Goal: Task Accomplishment & Management: Complete application form

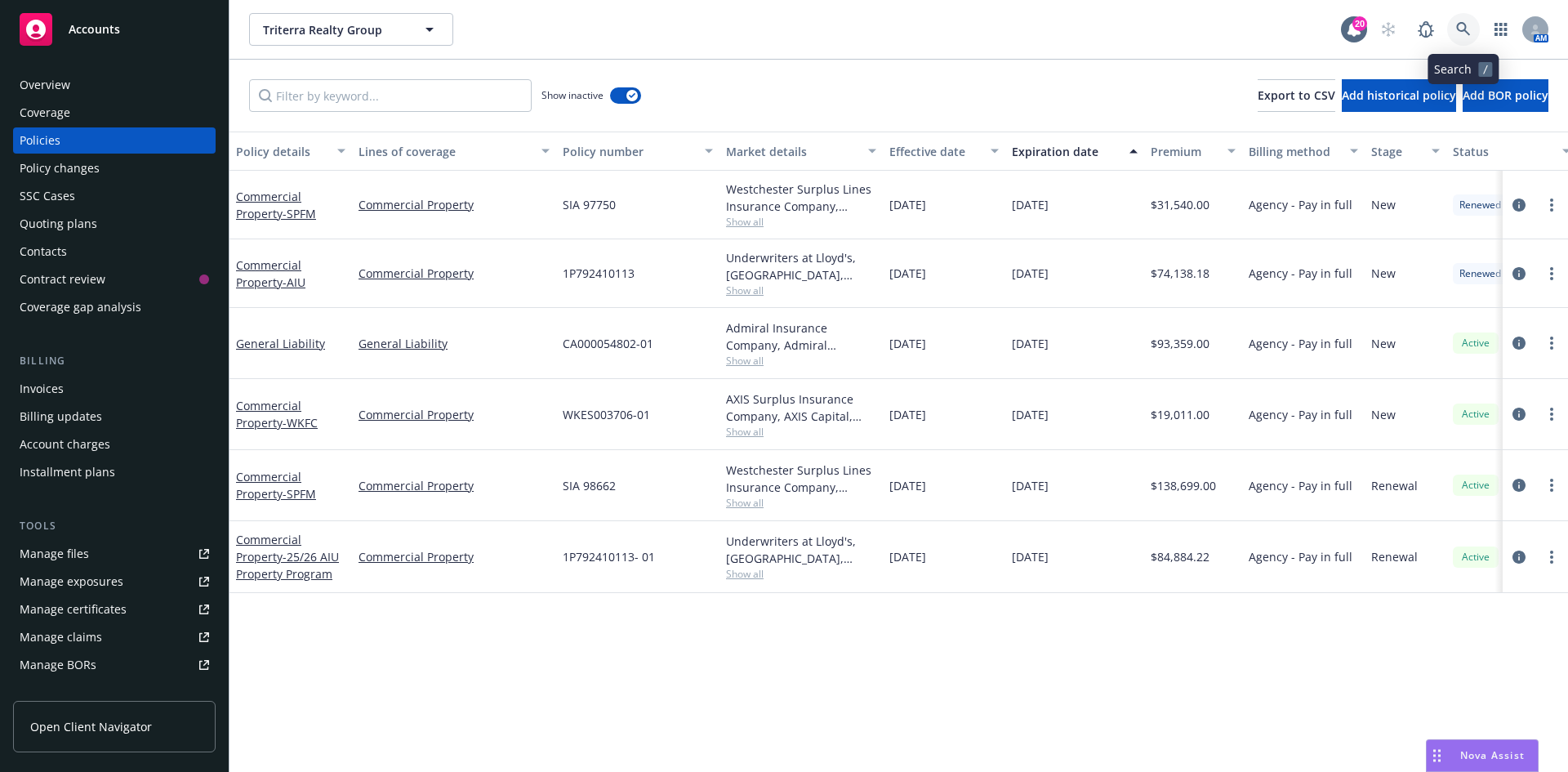
click at [1451, 23] on link at bounding box center [1464, 30] width 32 height 32
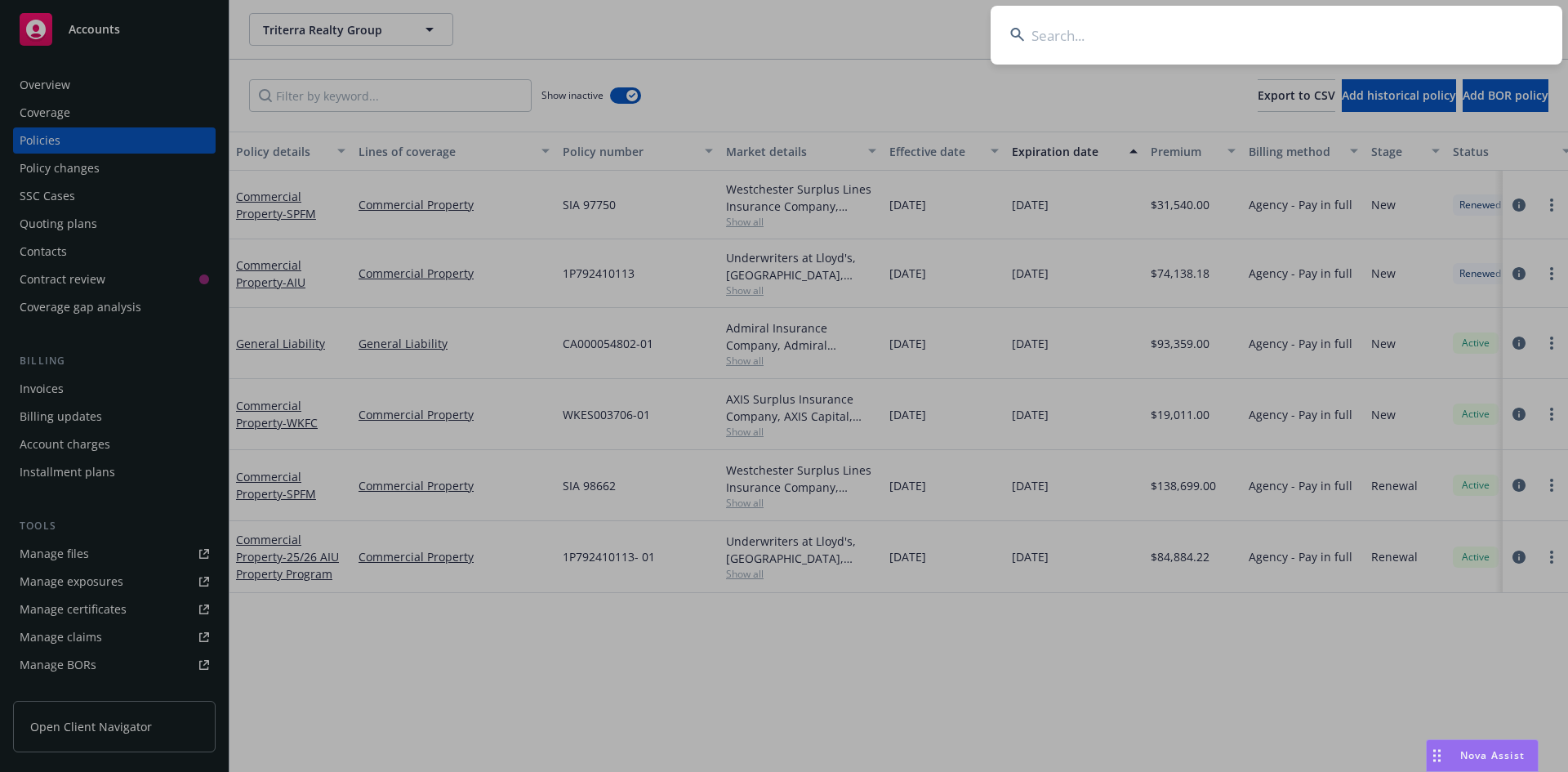
click at [1067, 31] on input at bounding box center [1276, 34] width 572 height 59
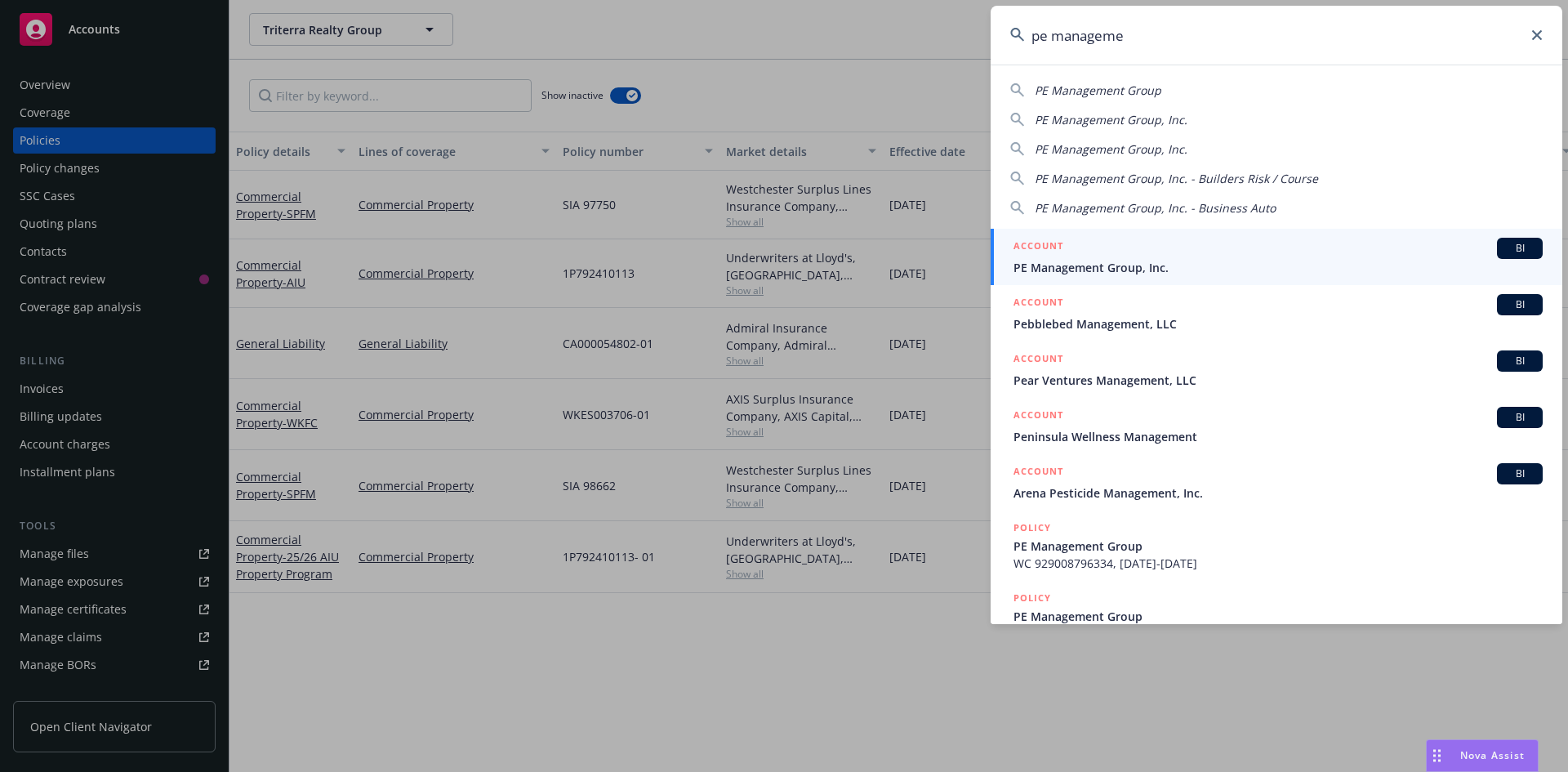
type input "pe manageme"
click at [1086, 250] on div "ACCOUNT BI" at bounding box center [1279, 249] width 530 height 22
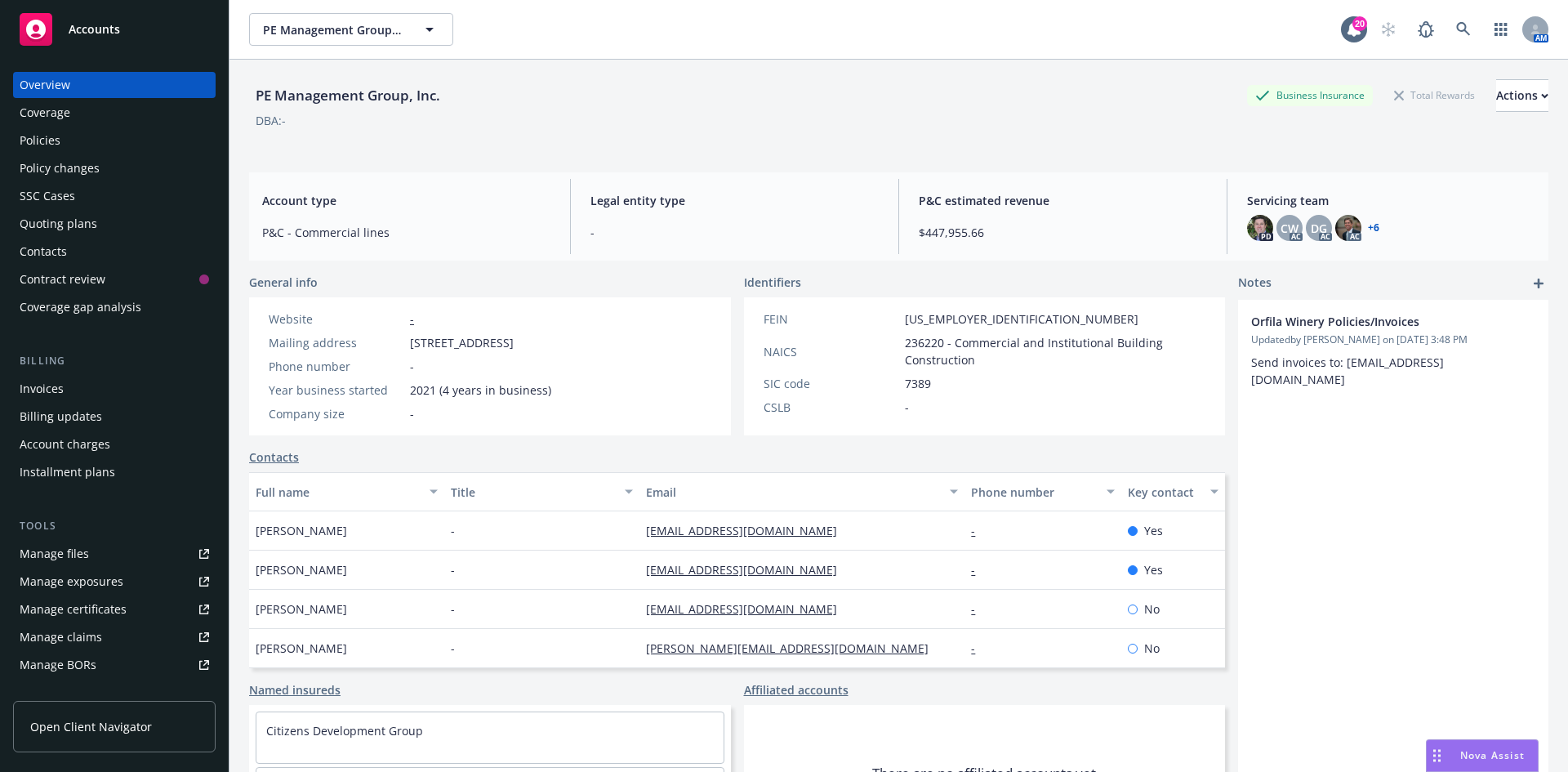
click at [83, 223] on div "Quoting plans" at bounding box center [59, 223] width 77 height 26
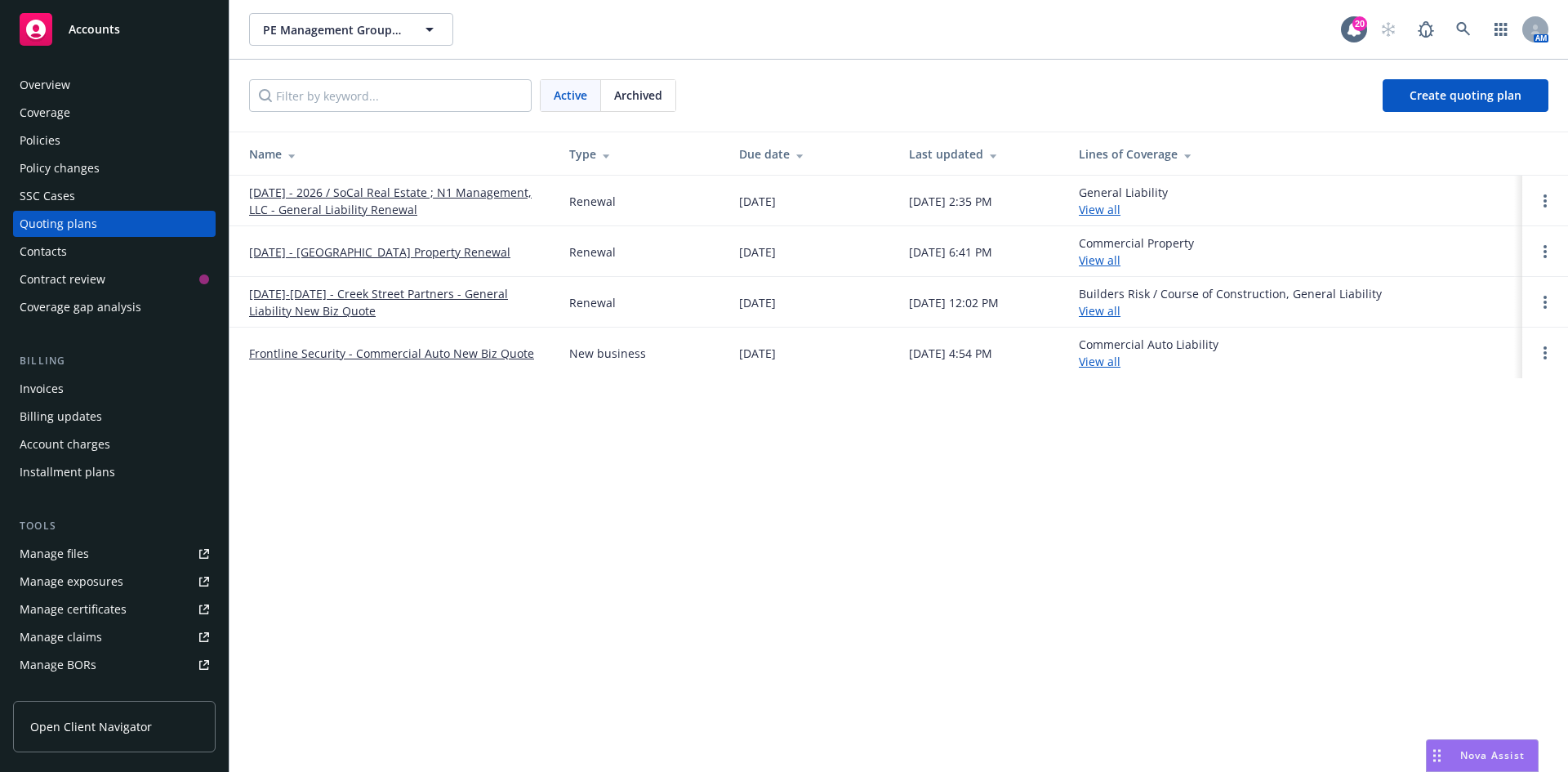
click at [628, 101] on span "Archived" at bounding box center [639, 95] width 49 height 17
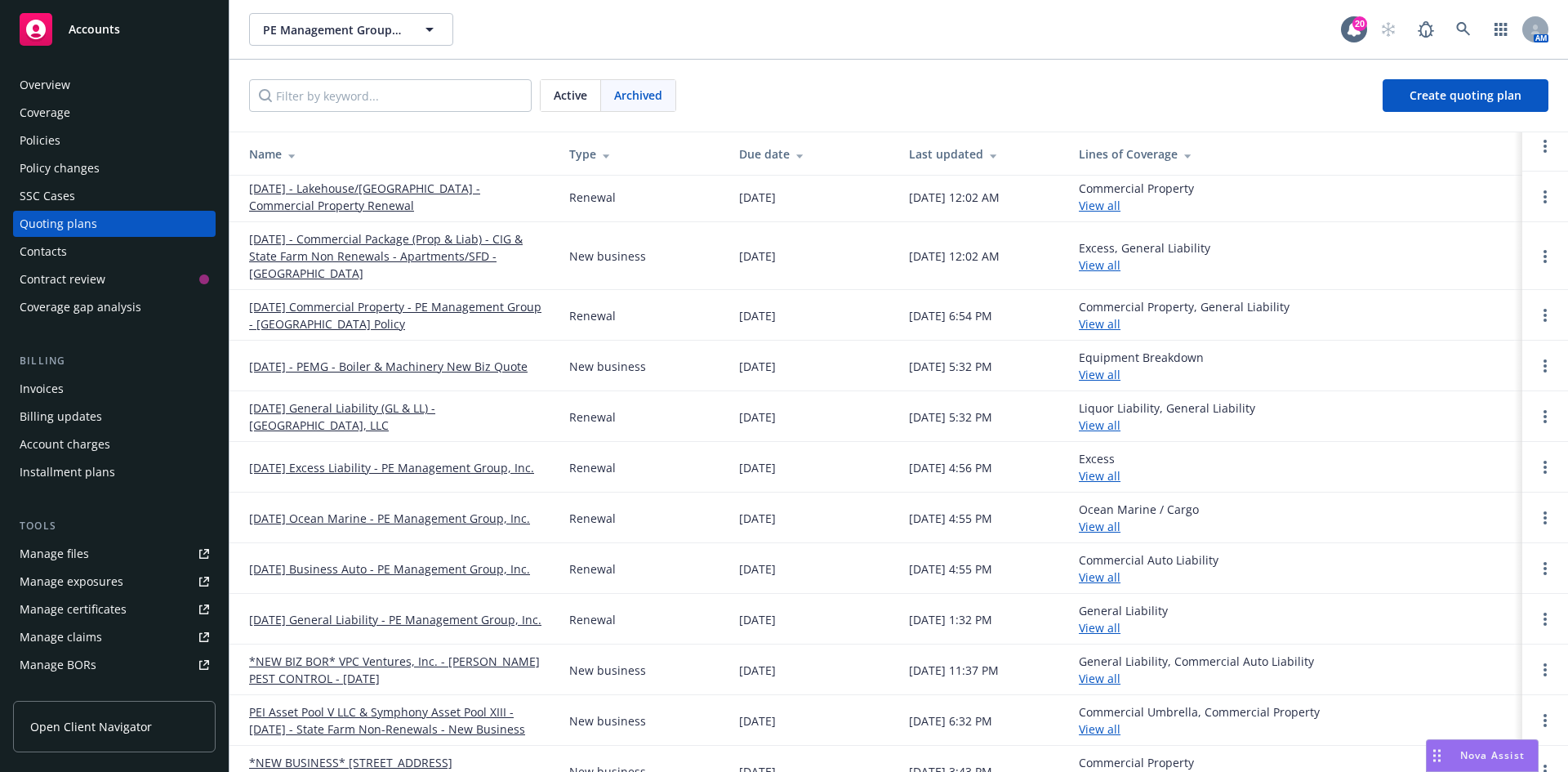
scroll to position [1389, 0]
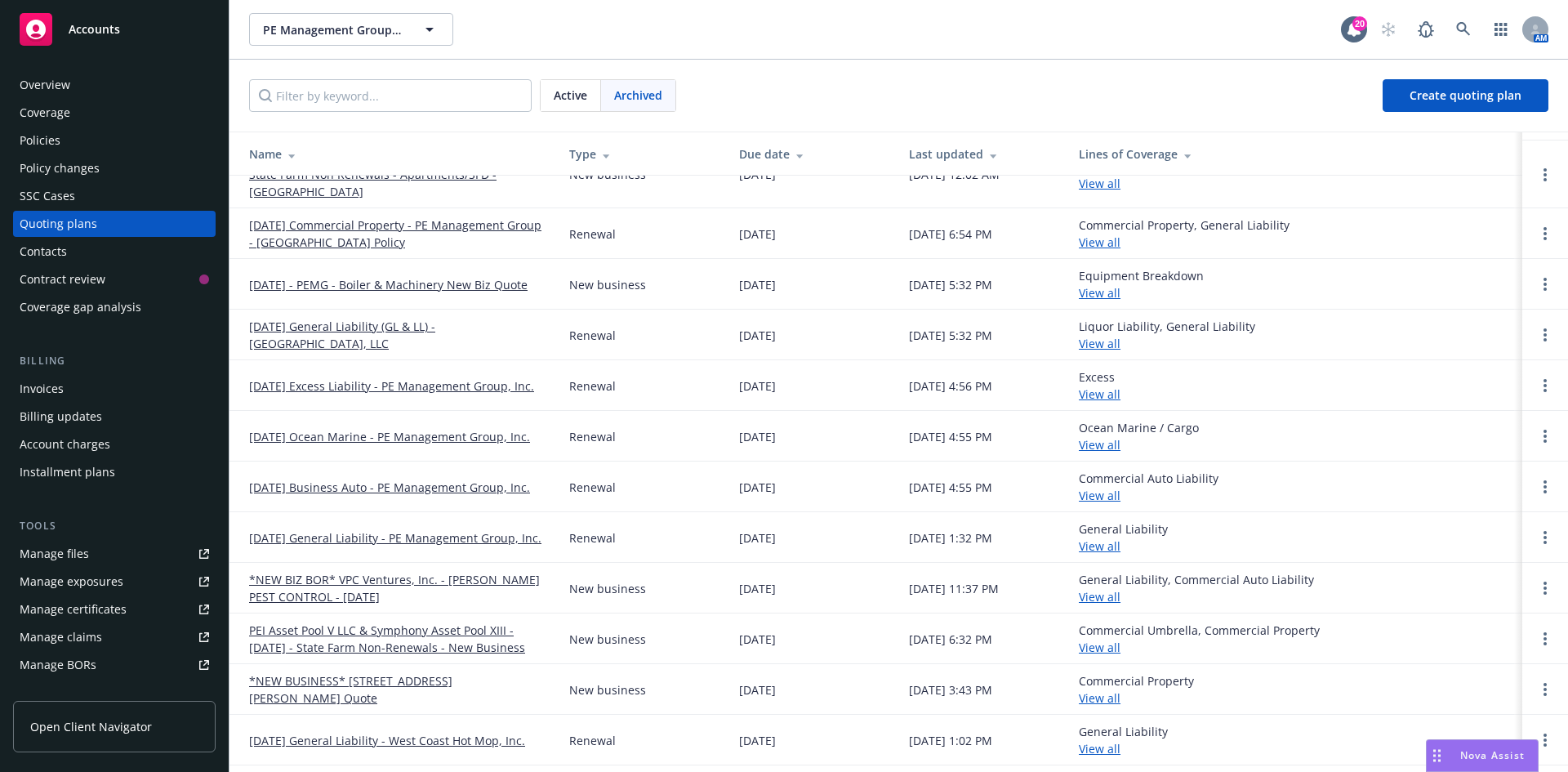
click at [376, 478] on link "03/31/2025 Business Auto - PE Management Group, Inc." at bounding box center [390, 486] width 281 height 17
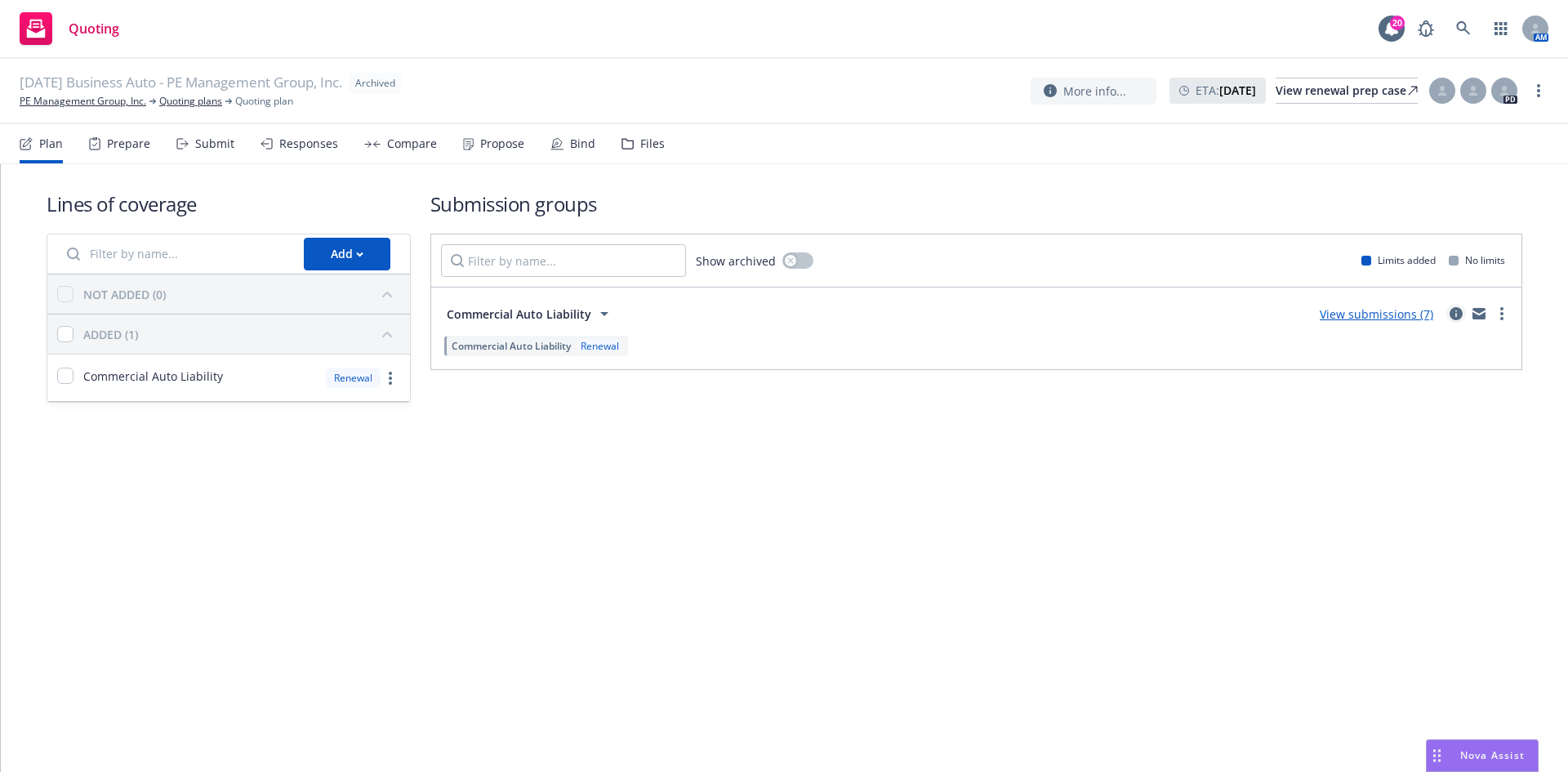
click at [1458, 317] on icon "circleInformation" at bounding box center [1456, 313] width 14 height 14
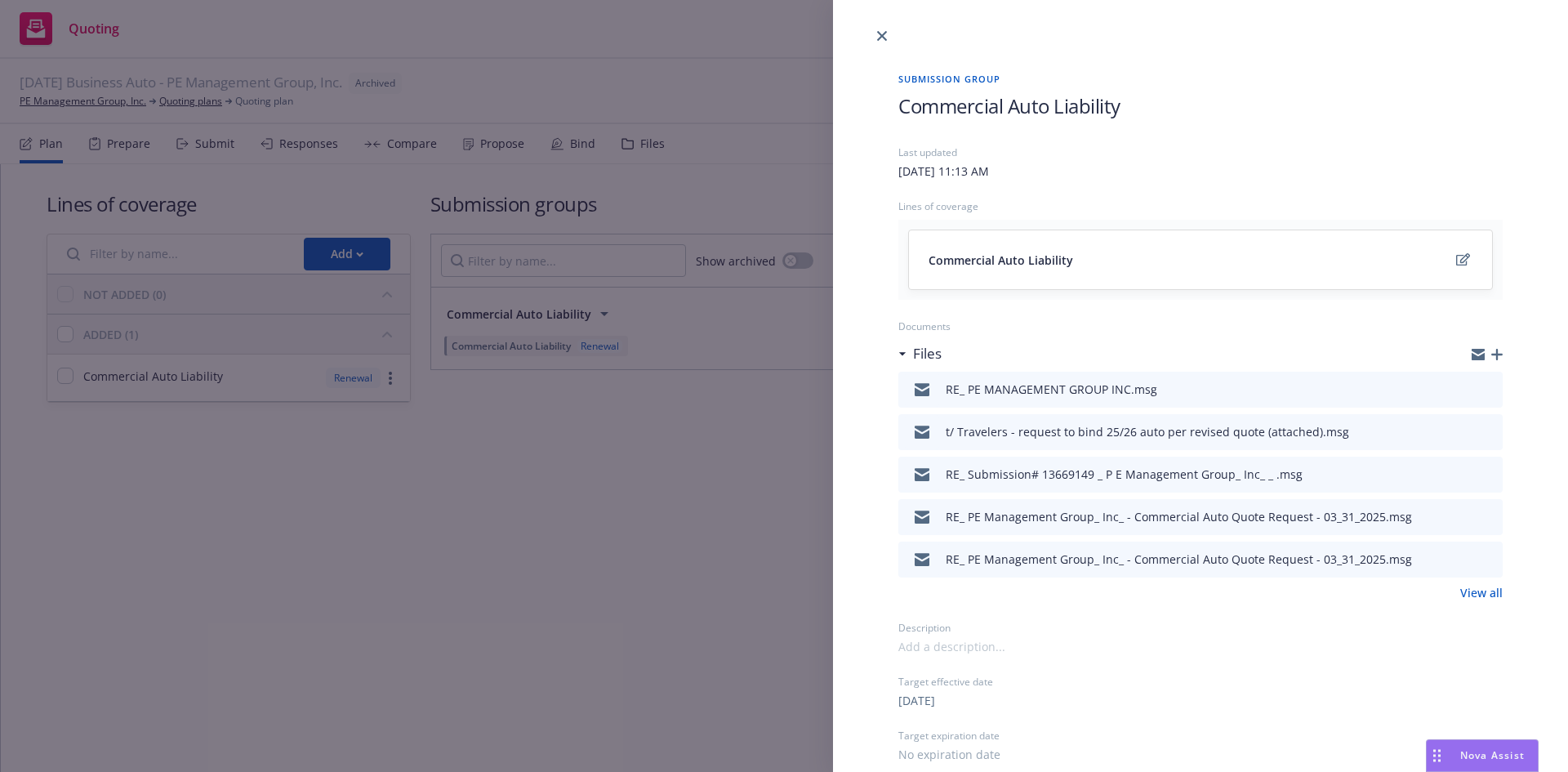
click at [1463, 593] on link "View all" at bounding box center [1482, 592] width 42 height 17
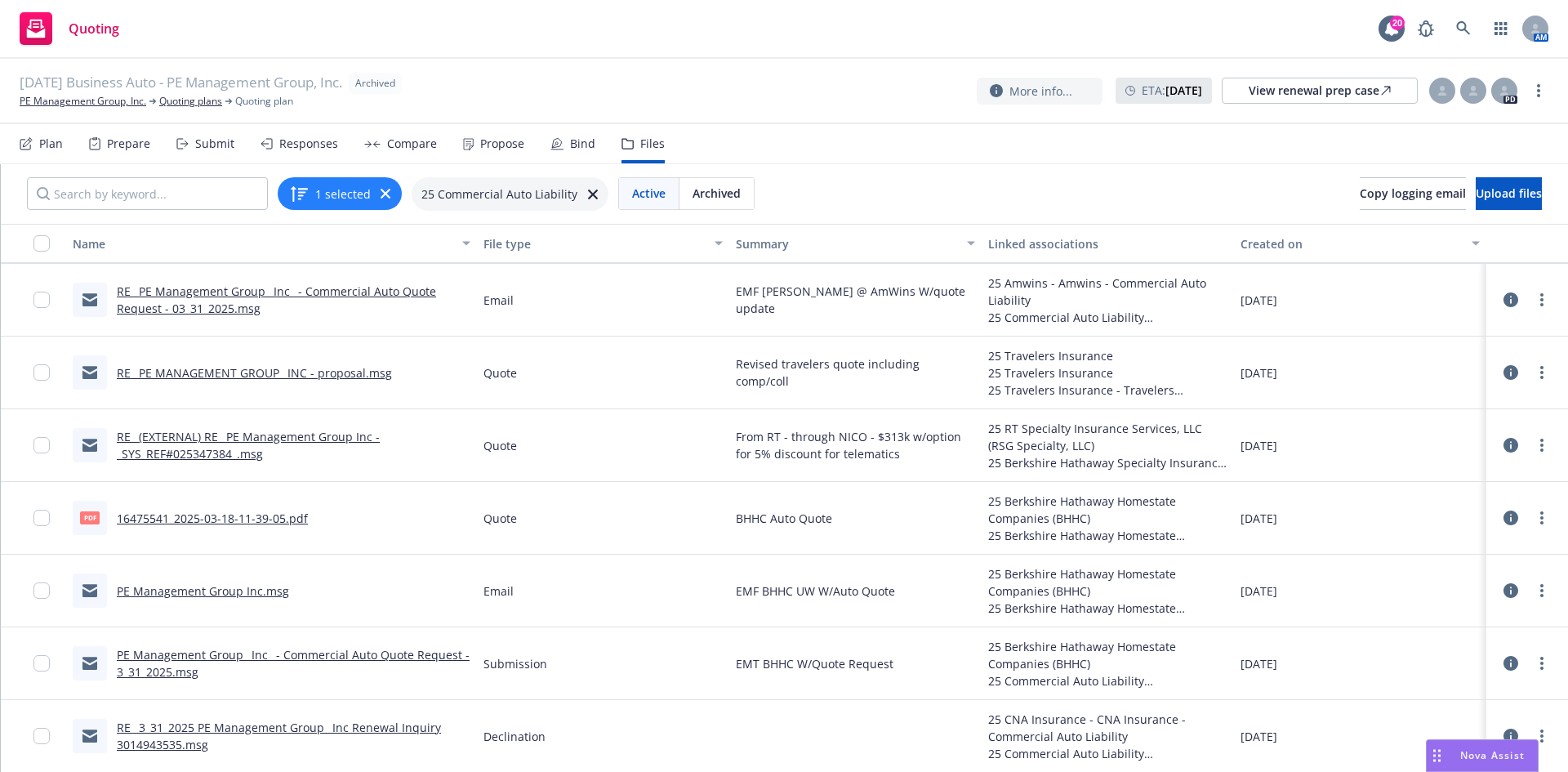
scroll to position [1, 0]
click at [235, 658] on link "PE Management Group_ Inc_ - Commercial Auto Quote Request - 3_31_2025.msg" at bounding box center [294, 662] width 353 height 32
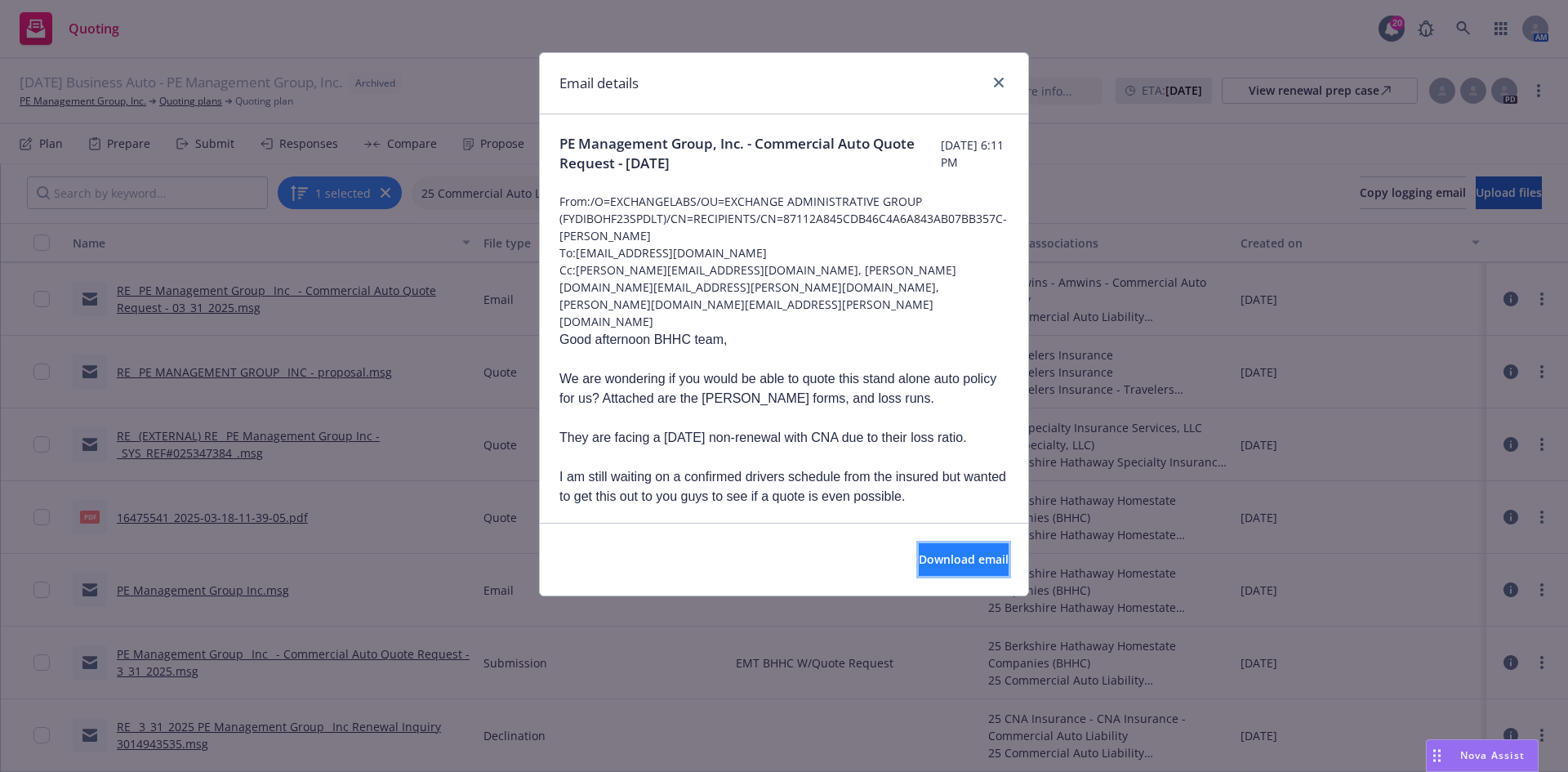
click at [935, 556] on span "Download email" at bounding box center [964, 559] width 90 height 15
drag, startPoint x: 994, startPoint y: 86, endPoint x: 794, endPoint y: 31, distance: 207.4
click at [994, 86] on icon "close" at bounding box center [999, 82] width 10 height 10
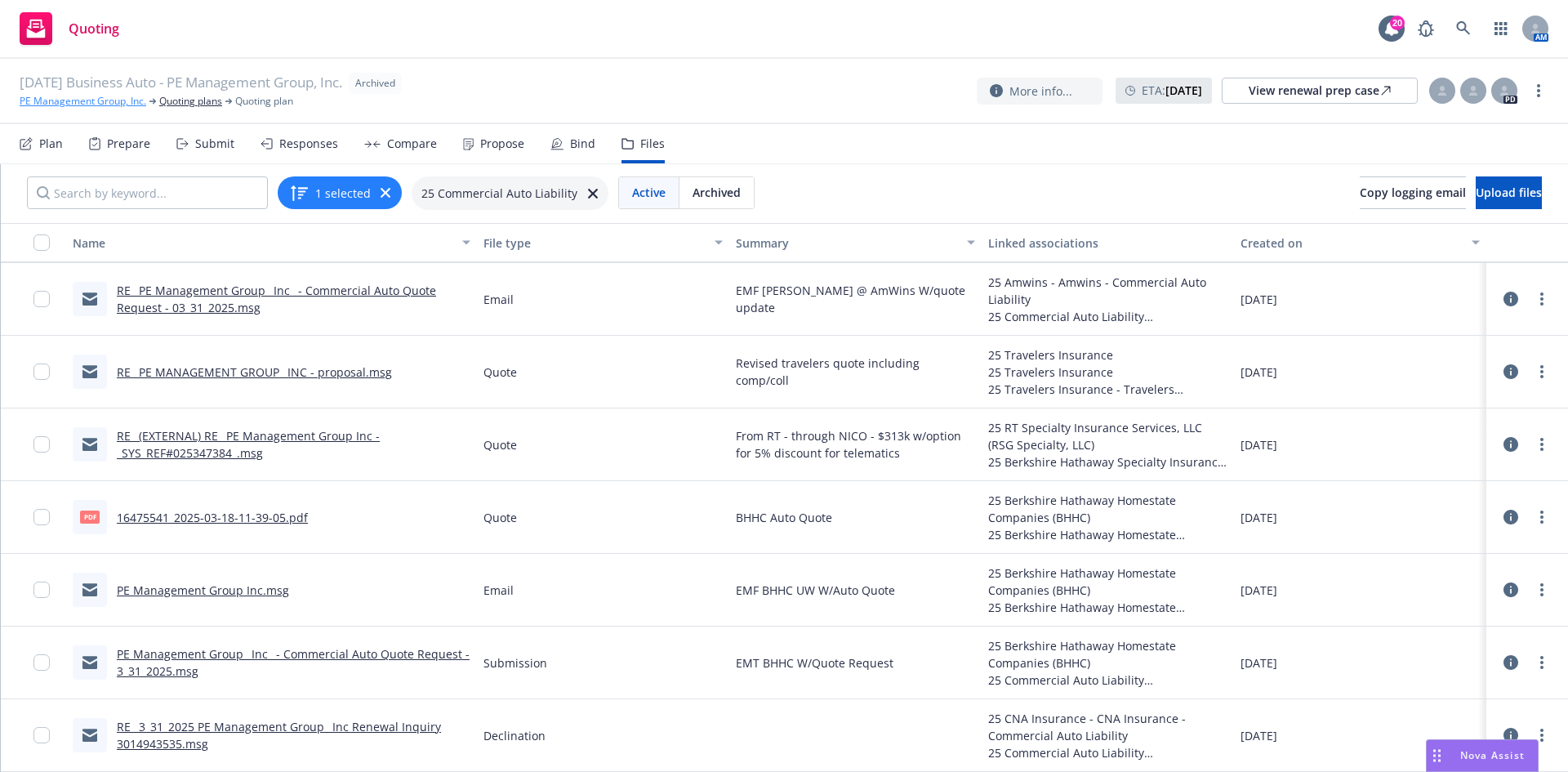
click at [90, 99] on link "PE Management Group, Inc." at bounding box center [83, 101] width 127 height 14
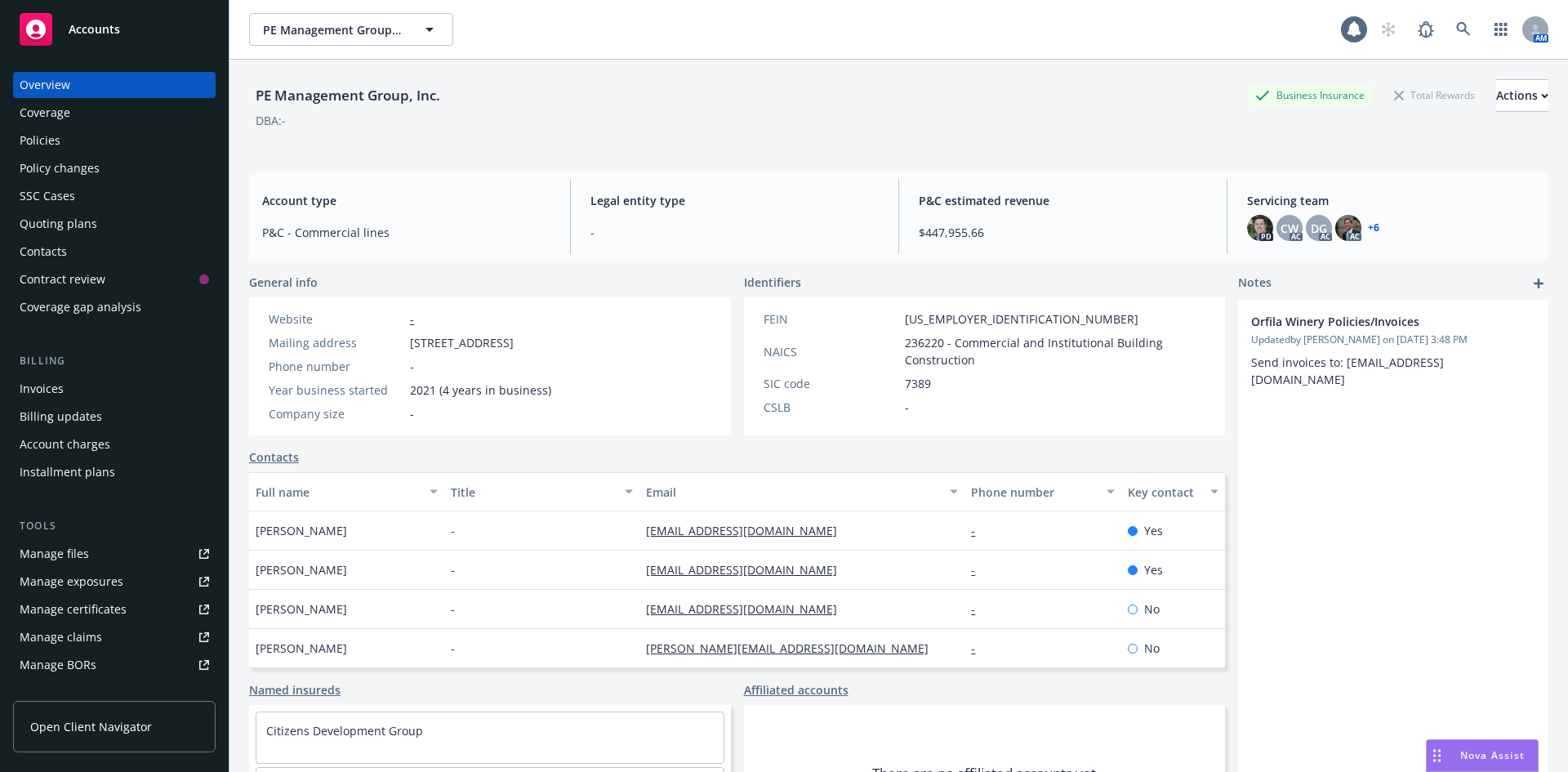
click at [77, 558] on div "Manage files" at bounding box center [54, 553] width 69 height 26
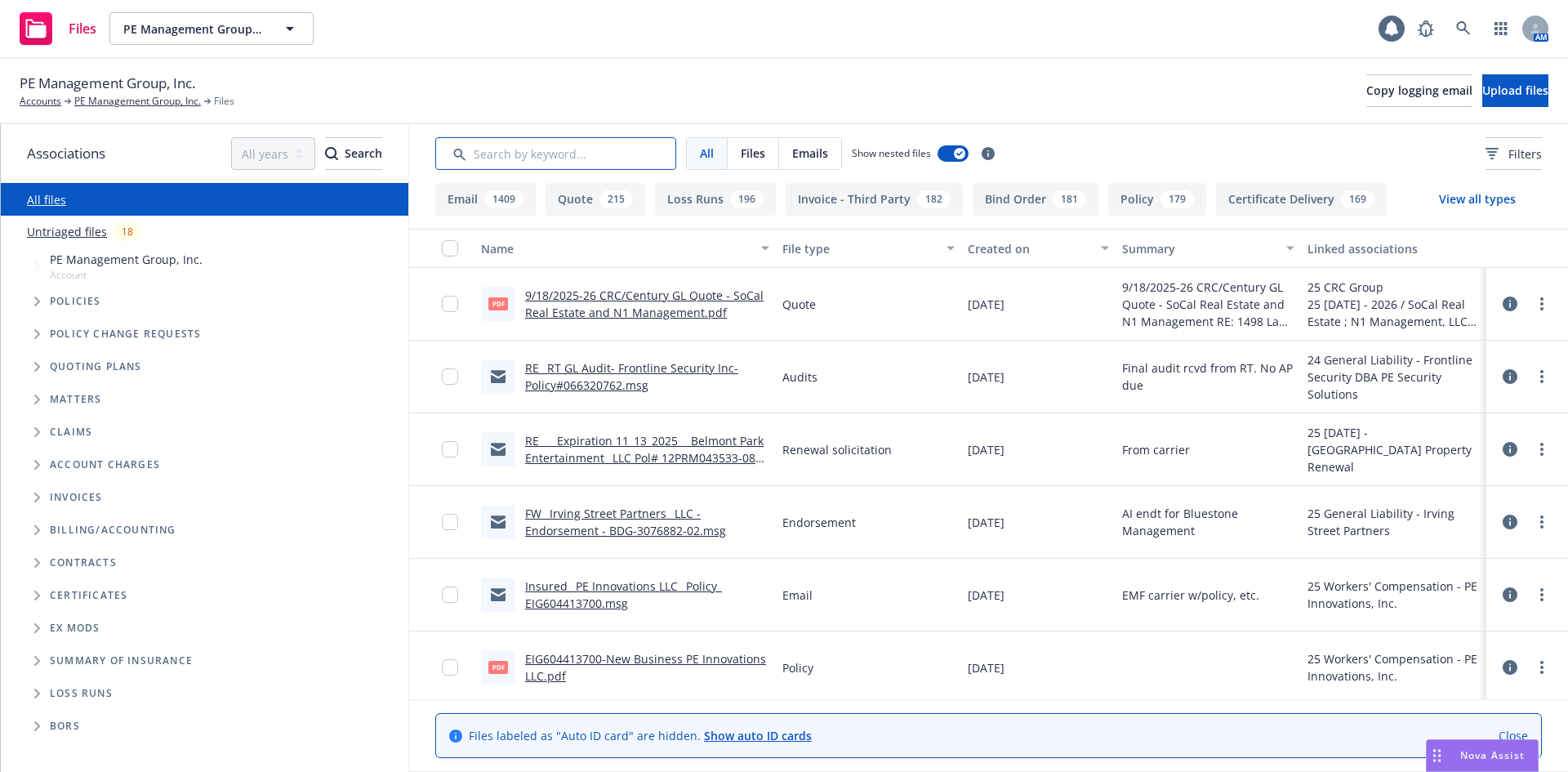
click at [507, 154] on input "Search by keyword..." at bounding box center [556, 153] width 241 height 32
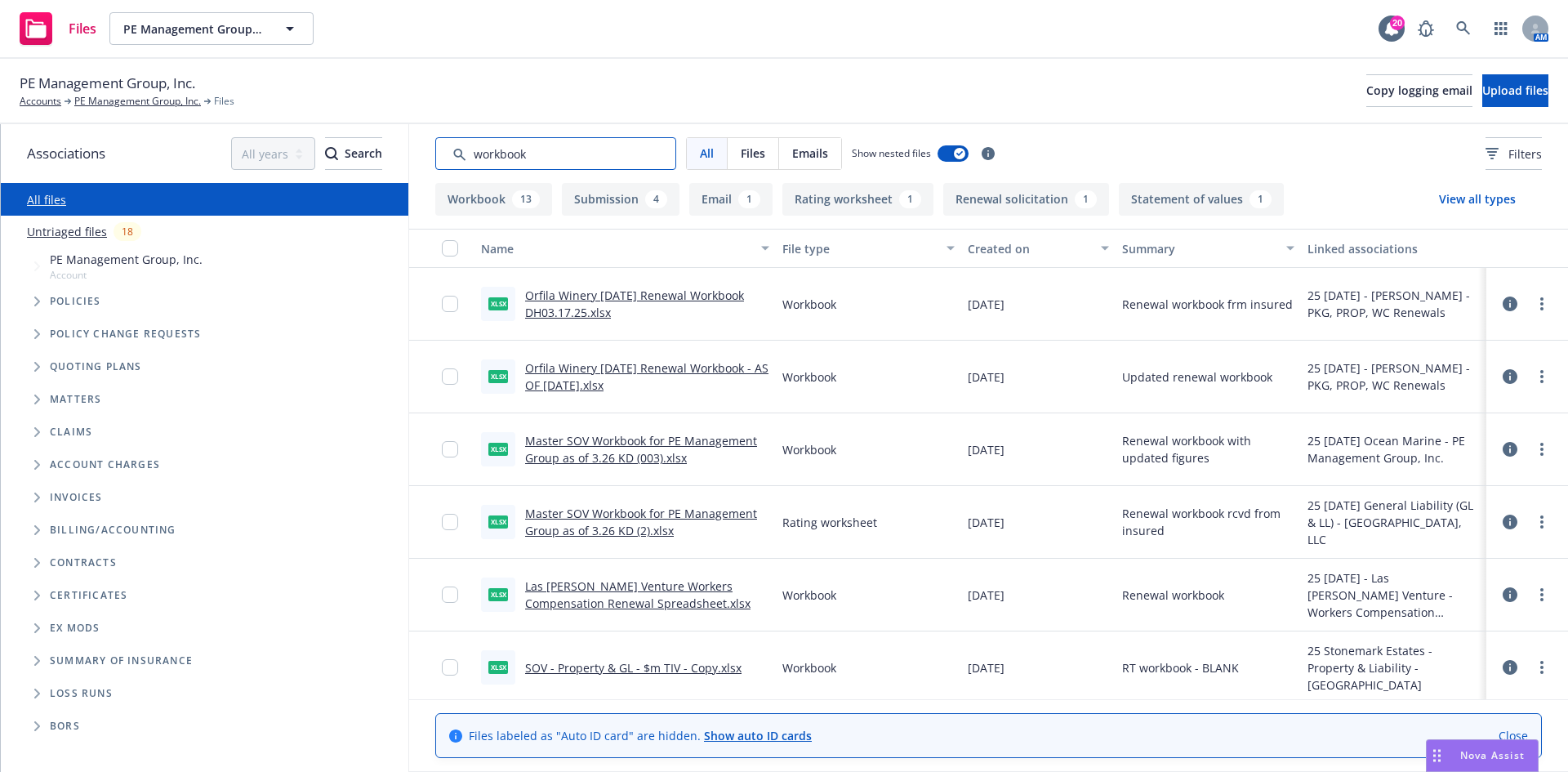
type input "workbook"
click at [588, 433] on link "Master SOV Workbook for PE Management Group as of 3.26 KD (003).xlsx" at bounding box center [641, 450] width 232 height 32
click at [1438, 755] on rect "Drag to move" at bounding box center [1439, 756] width 3 height 3
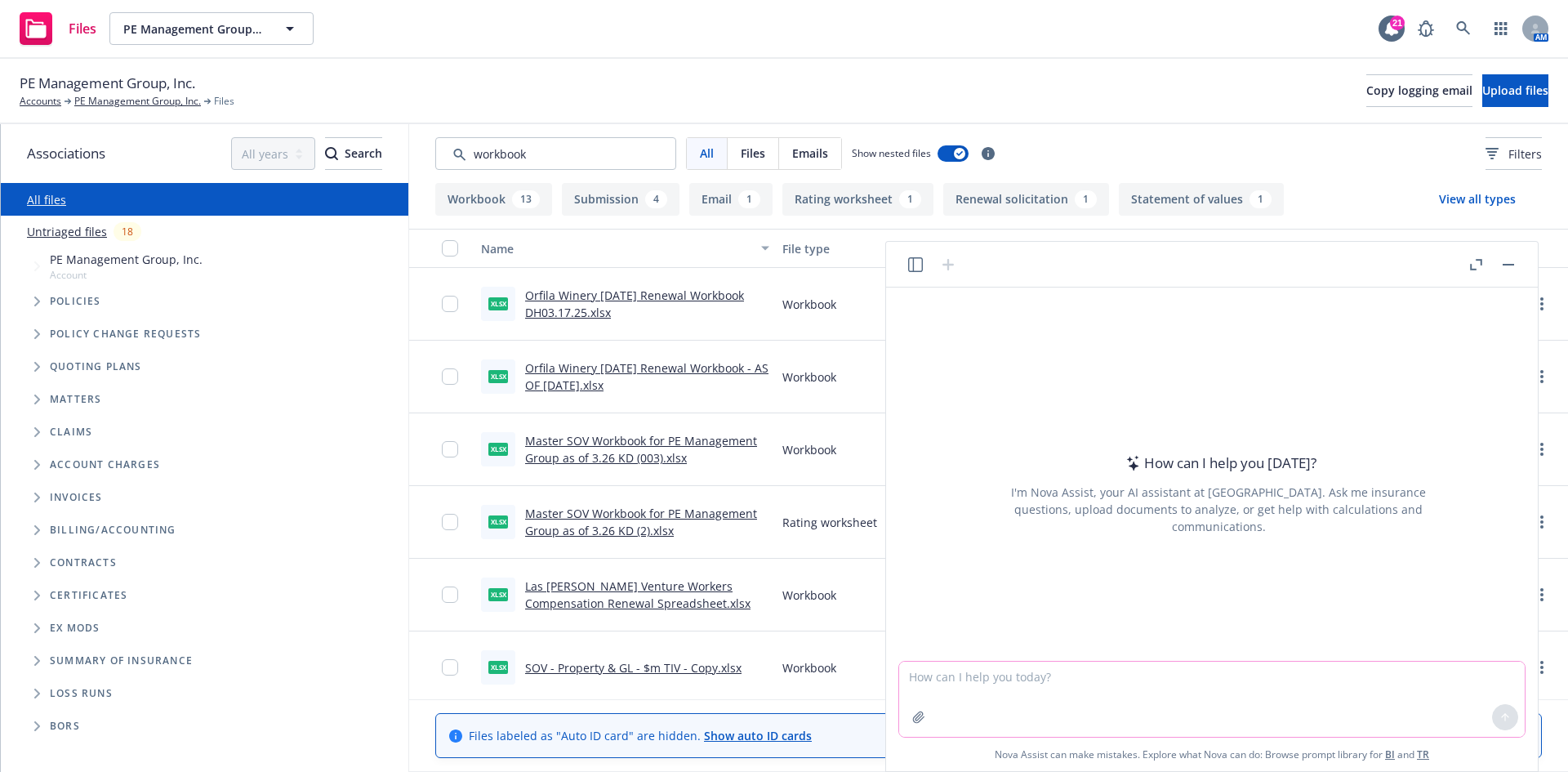
click at [1162, 685] on textarea at bounding box center [1212, 699] width 626 height 75
paste textarea "Vehicle # Garage State Year Make Model VIN 1 CA 2015 Ford F350 1FD8W3ET7FEC6562…"
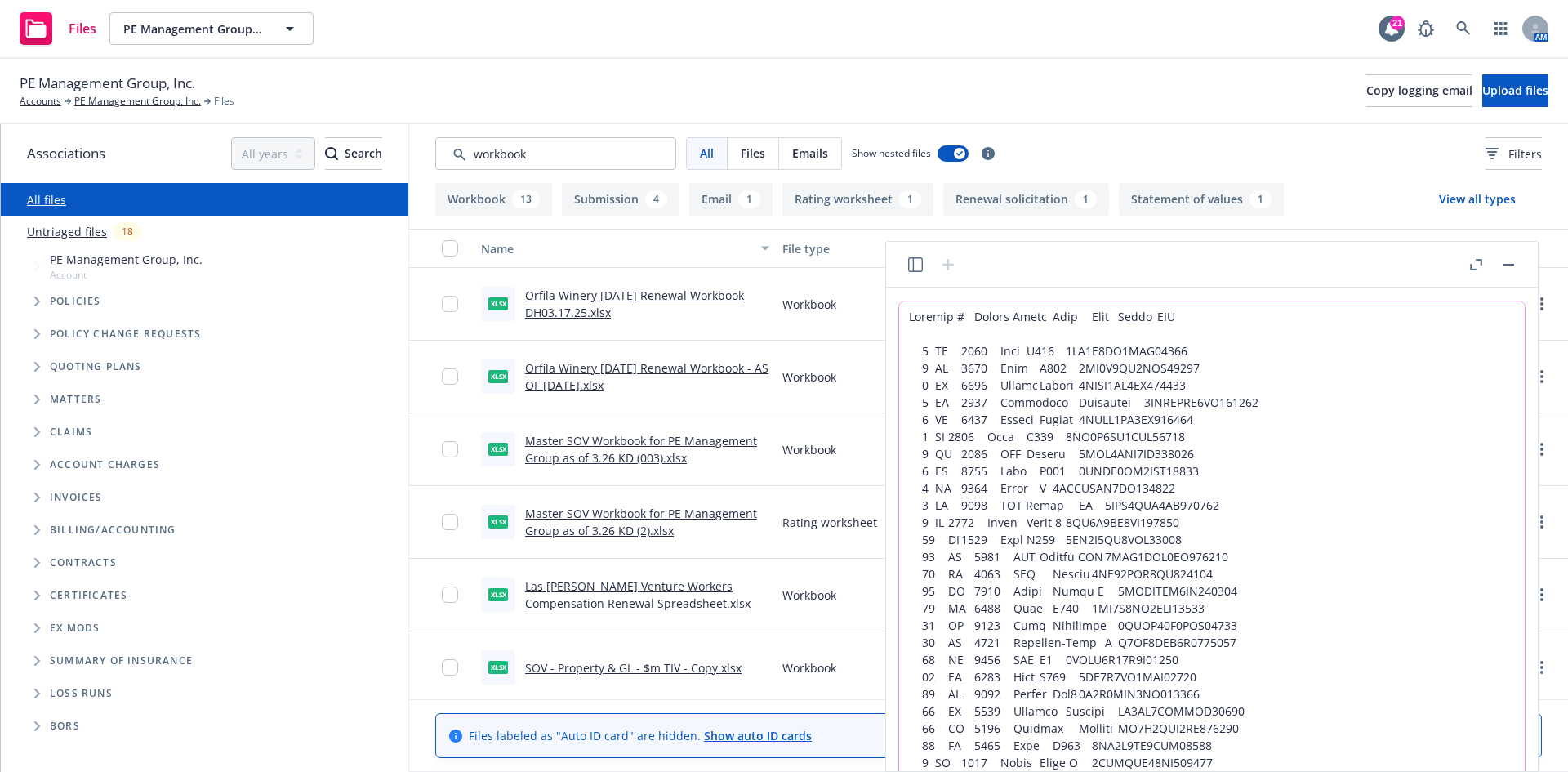
scroll to position [110, 0]
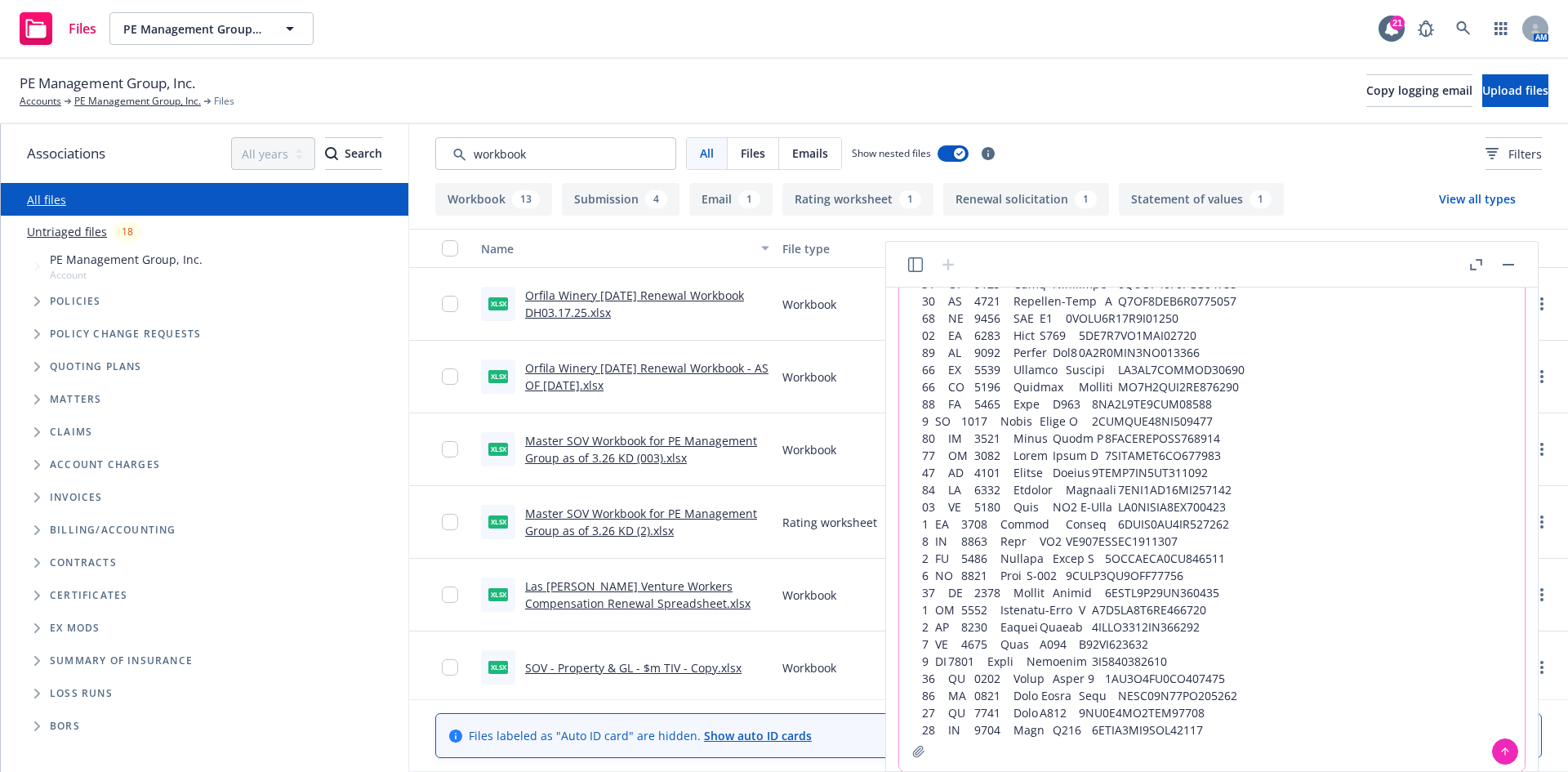
click at [1093, 685] on textarea at bounding box center [1212, 481] width 626 height 579
click at [1014, 714] on textarea at bounding box center [1212, 481] width 626 height 579
drag, startPoint x: 940, startPoint y: 297, endPoint x: 906, endPoint y: 297, distance: 34.0
click at [906, 297] on textarea at bounding box center [1212, 481] width 626 height 579
drag, startPoint x: 970, startPoint y: 298, endPoint x: 904, endPoint y: 300, distance: 66.0
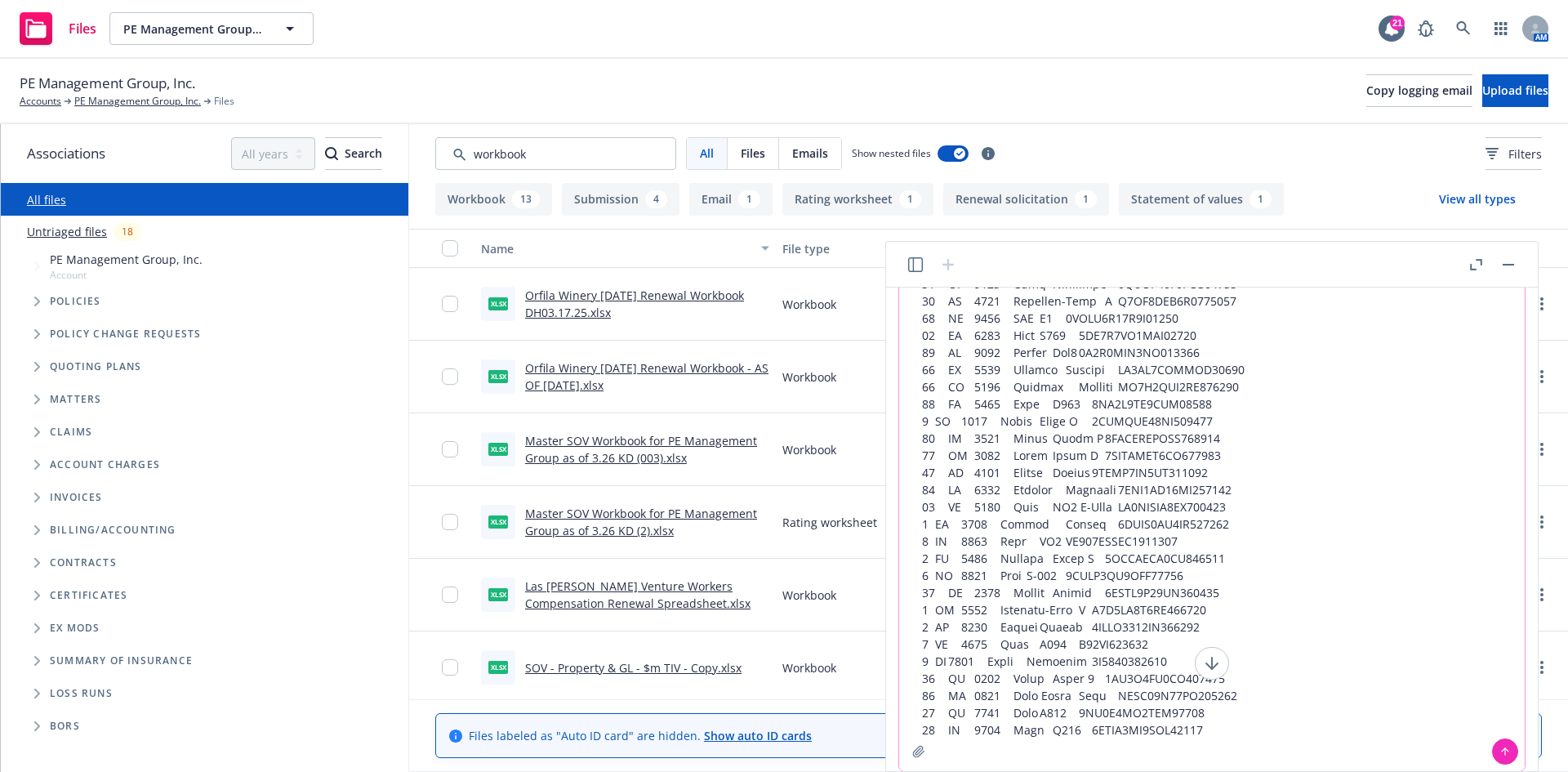
click at [904, 300] on textarea at bounding box center [1212, 481] width 626 height 579
drag, startPoint x: 1272, startPoint y: 727, endPoint x: 866, endPoint y: 185, distance: 677.2
click at [866, 185] on body "Files PE Management Group, Inc. PE Management Group, Inc. 21 AM PE Management G…" at bounding box center [784, 386] width 1568 height 772
type textarea "Vehicle # Garage State Year Make Model VIN 1 CA 2015 Ford F350 1FD8W3ET7FEC6562…"
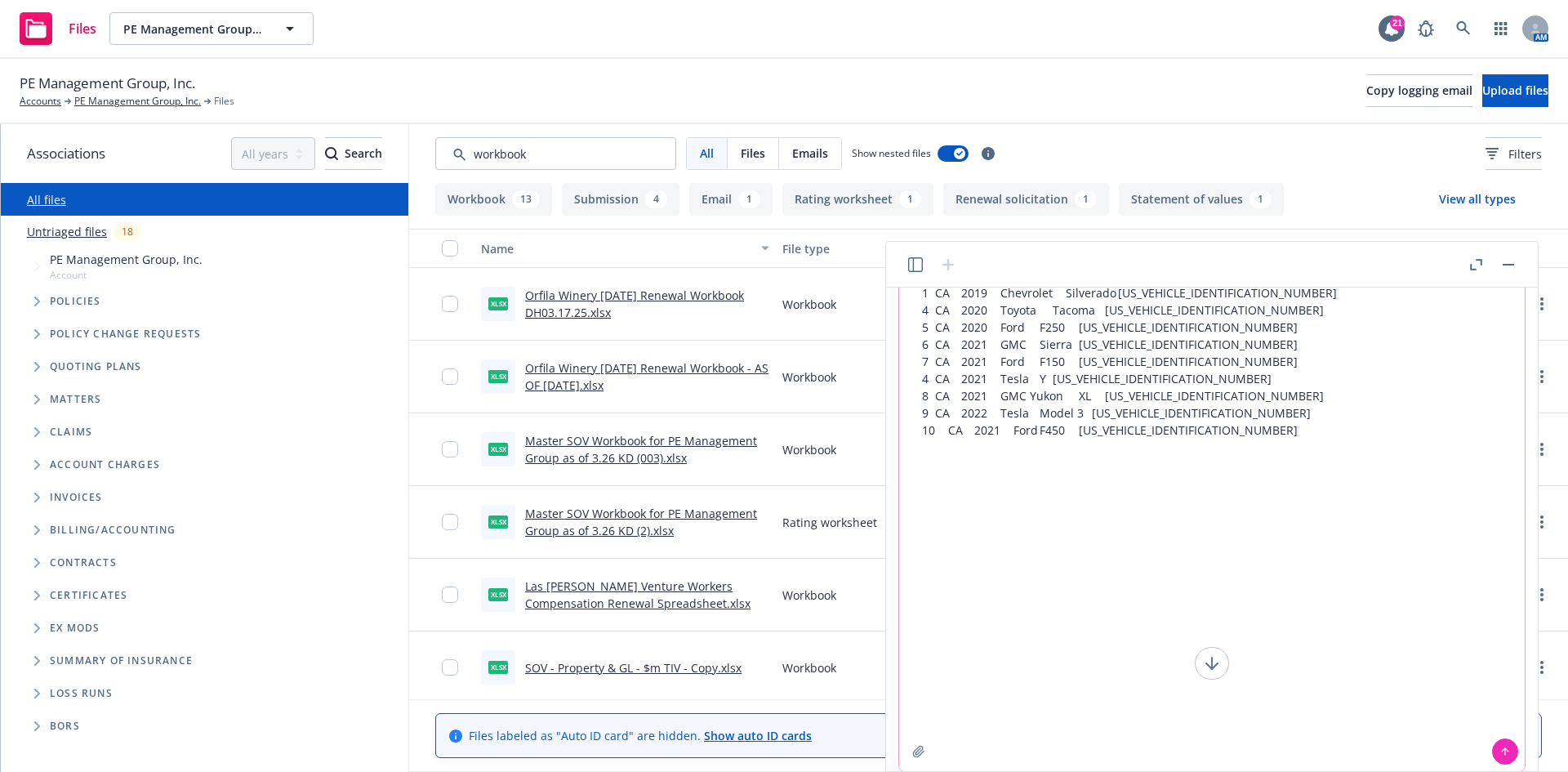
scroll to position [0, 0]
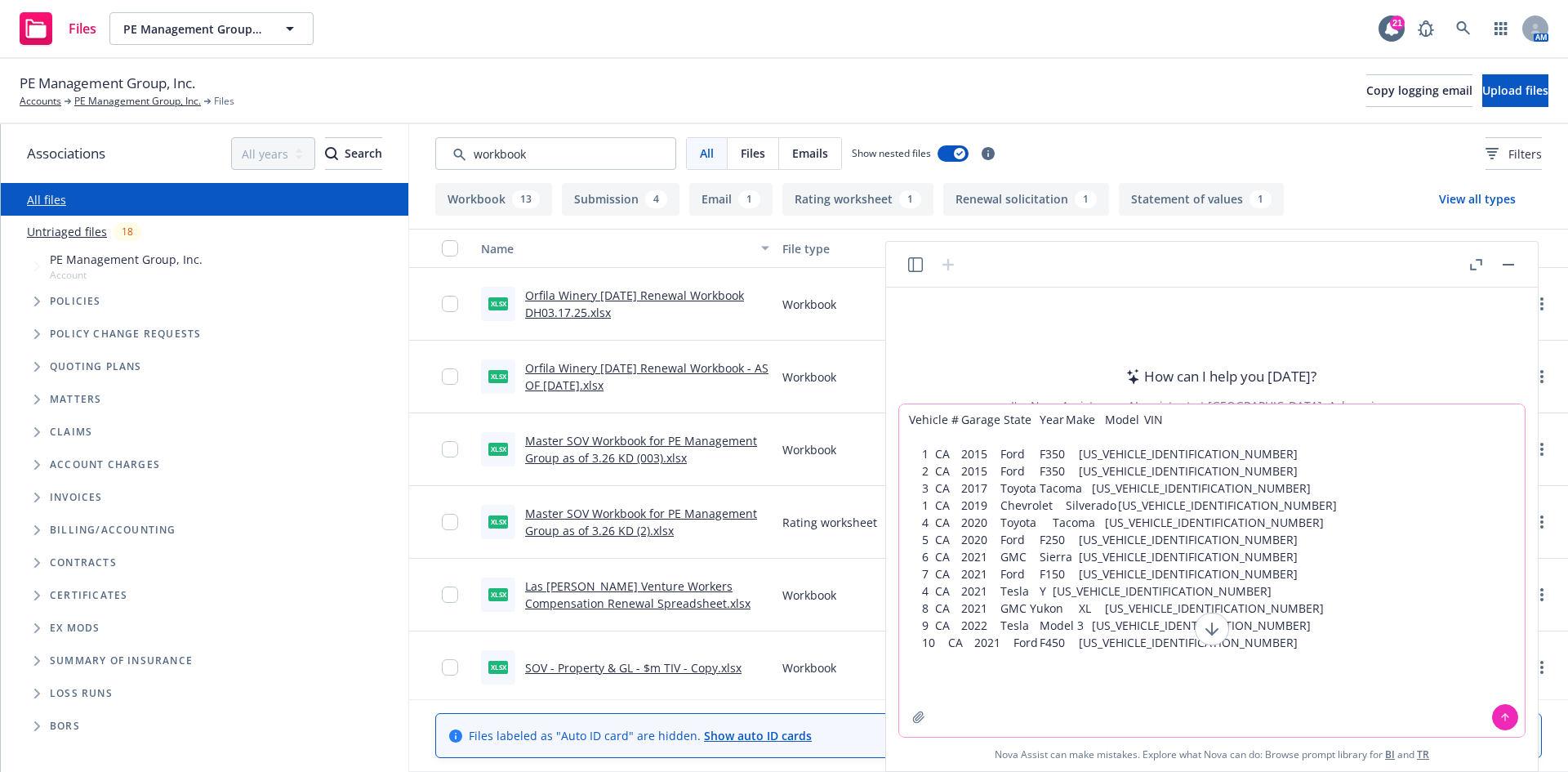
drag, startPoint x: 1029, startPoint y: 695, endPoint x: 807, endPoint y: 356, distance: 405.2
click at [807, 356] on body "Files PE Management Group, Inc. PE Management Group, Inc. 21 AM PE Management G…" at bounding box center [784, 386] width 1568 height 772
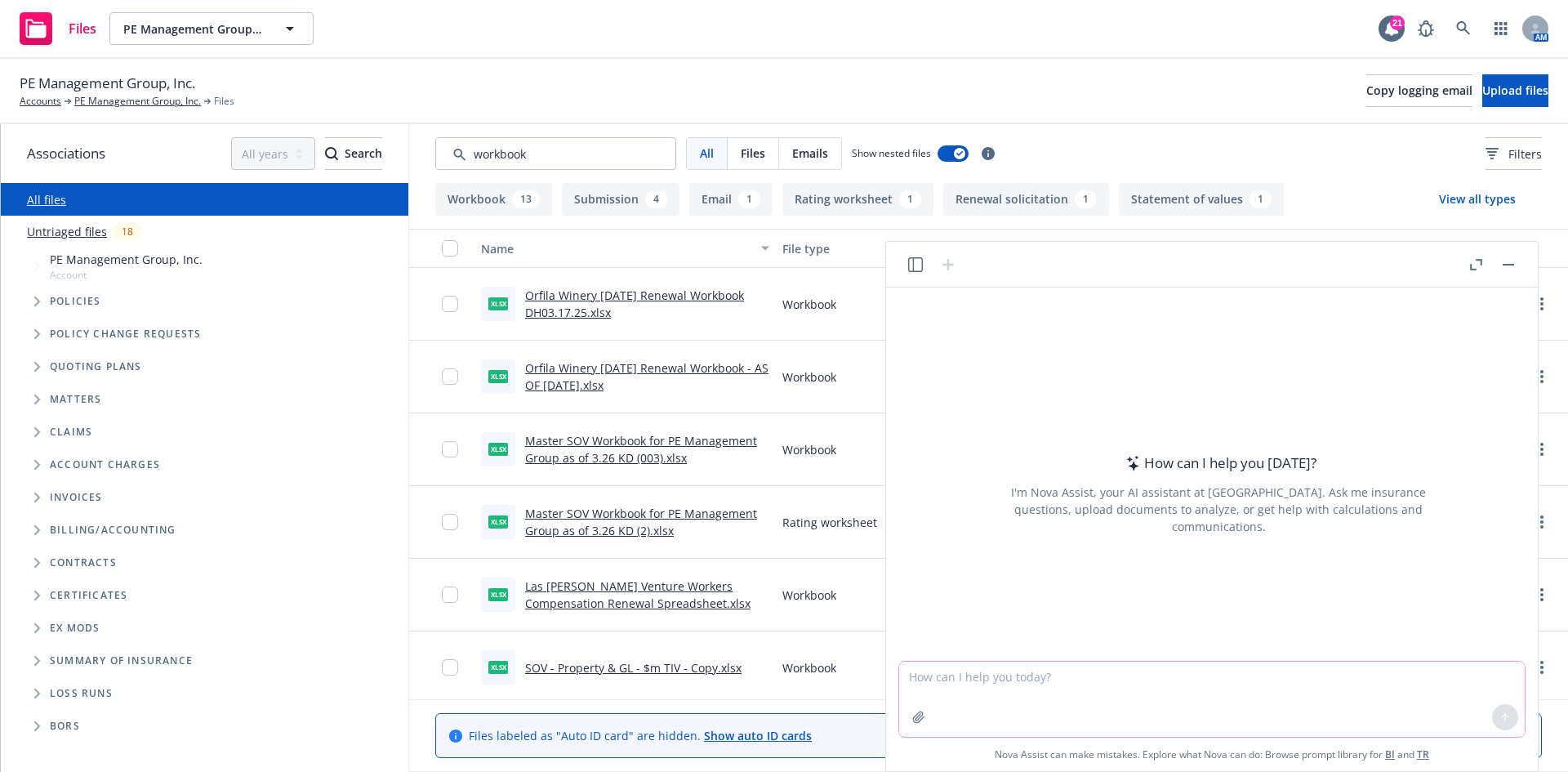
click at [980, 678] on textarea at bounding box center [1212, 699] width 626 height 75
type textarea "C"
type textarea "Please categorize all vehicles in the attached spreadsheet as one of the follow…"
click at [920, 719] on icon "button" at bounding box center [919, 717] width 14 height 14
click at [922, 719] on icon "button" at bounding box center [919, 717] width 11 height 11
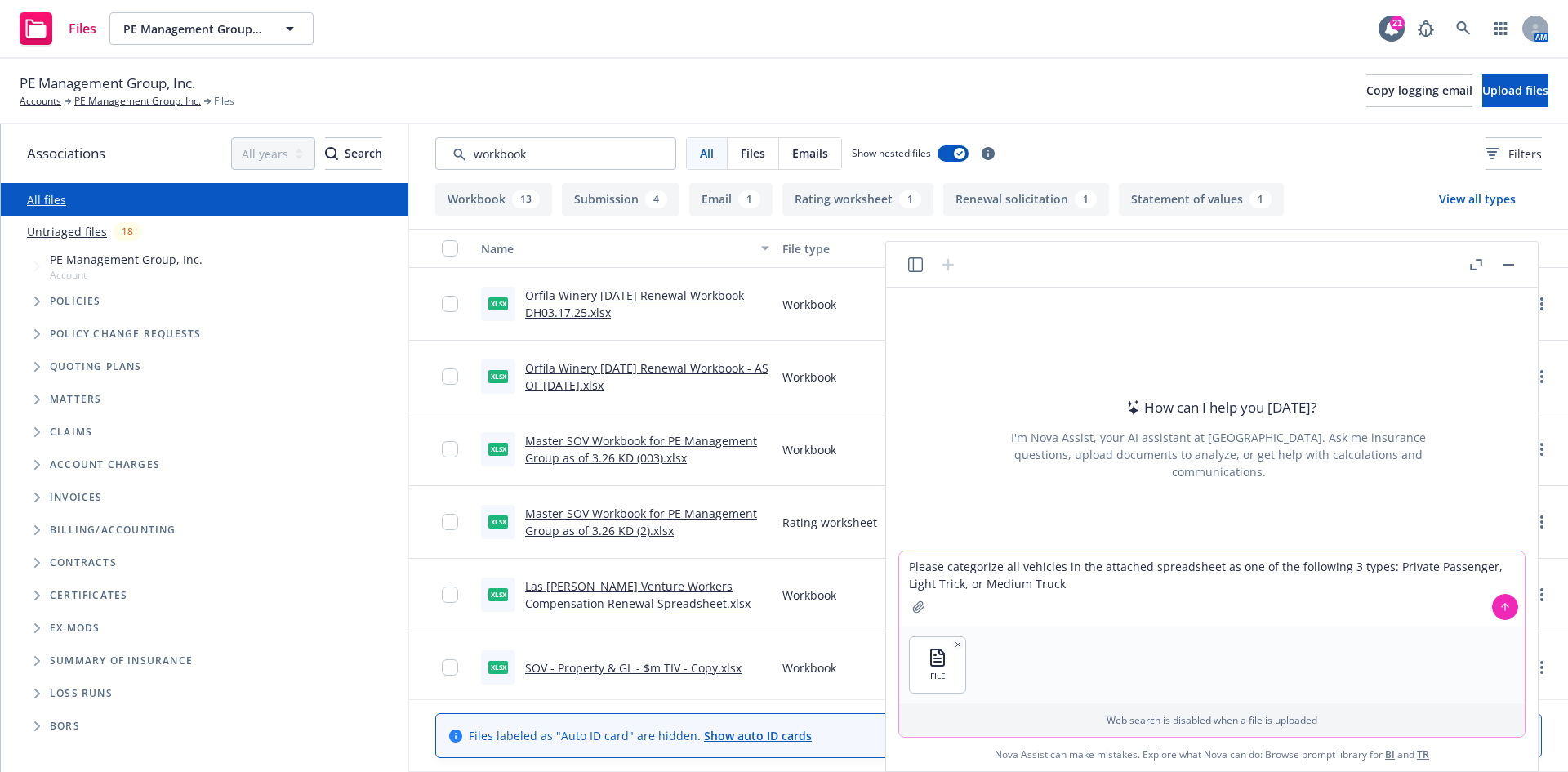
click at [1061, 590] on textarea "Please categorize all vehicles in the attached spreadsheet as one of the follow…" at bounding box center [1212, 588] width 626 height 75
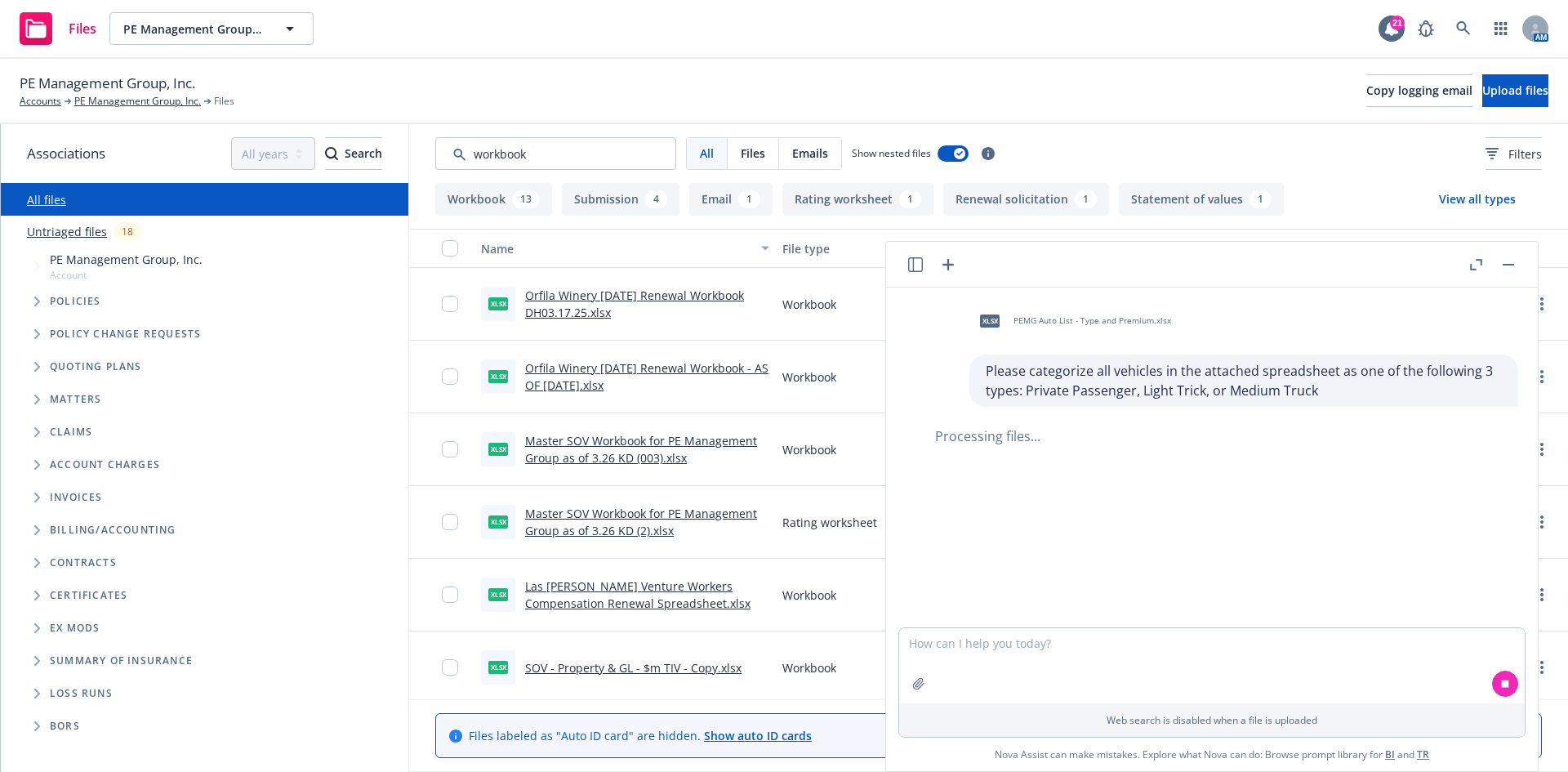
drag, startPoint x: 1177, startPoint y: 390, endPoint x: 1149, endPoint y: 424, distance: 44.0
click at [1149, 424] on div "xlsx PEMG Auto List - Type and Premium.xlsx Please categorize all vehicles in t…" at bounding box center [1211, 457] width 639 height 340
click at [1302, 394] on p "Please categorize all vehicles in the attached spreadsheet as one of the follow…" at bounding box center [1244, 381] width 516 height 40
click at [1030, 658] on textarea at bounding box center [1212, 665] width 626 height 75
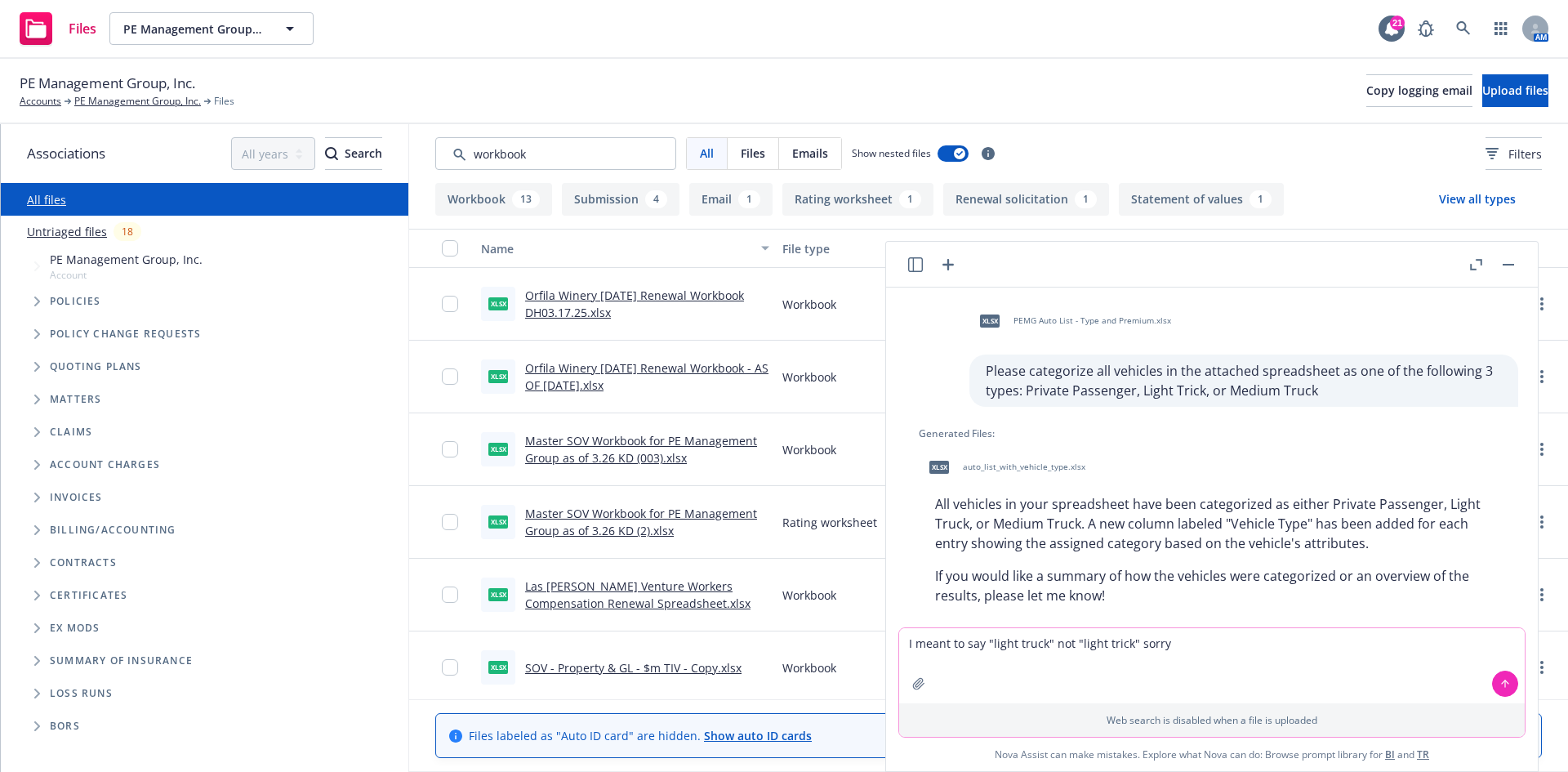
scroll to position [23, 0]
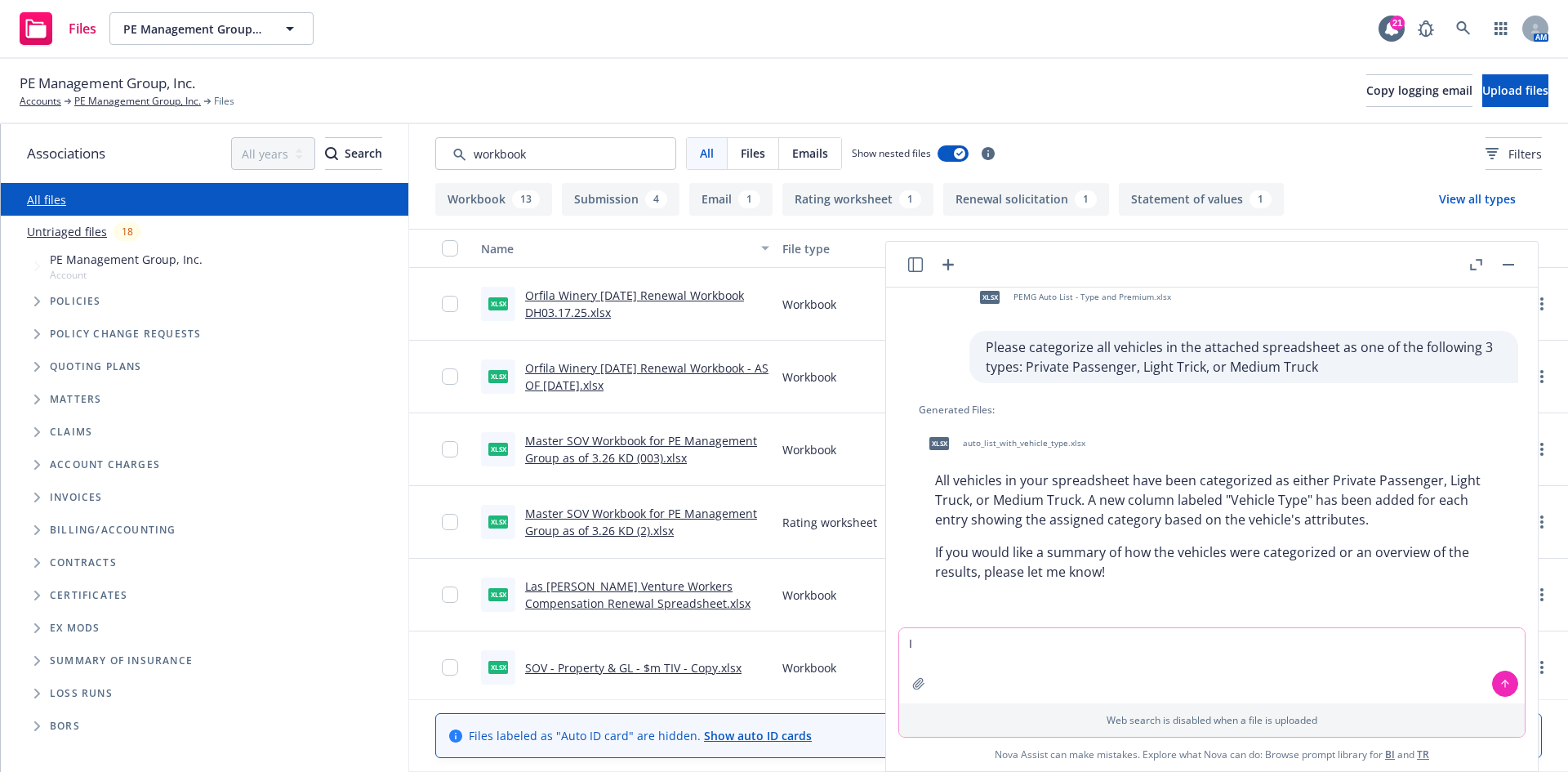
type textarea "I"
click at [997, 444] on span "auto_list_with_vehicle_type.xlsx" at bounding box center [1024, 443] width 122 height 11
click at [1043, 674] on textarea at bounding box center [1212, 665] width 626 height 75
type textarea "Thanks!"
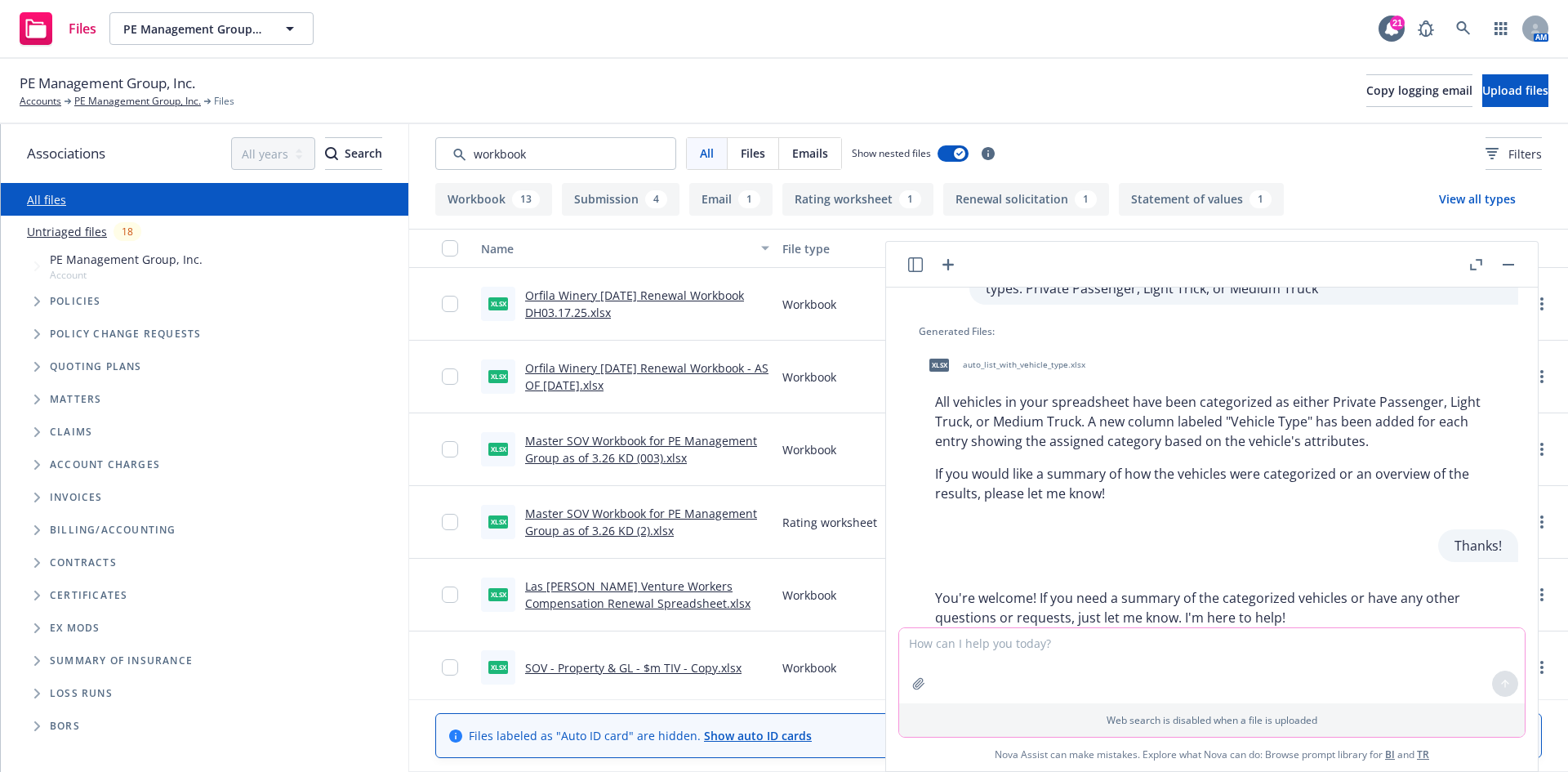
scroll to position [148, 0]
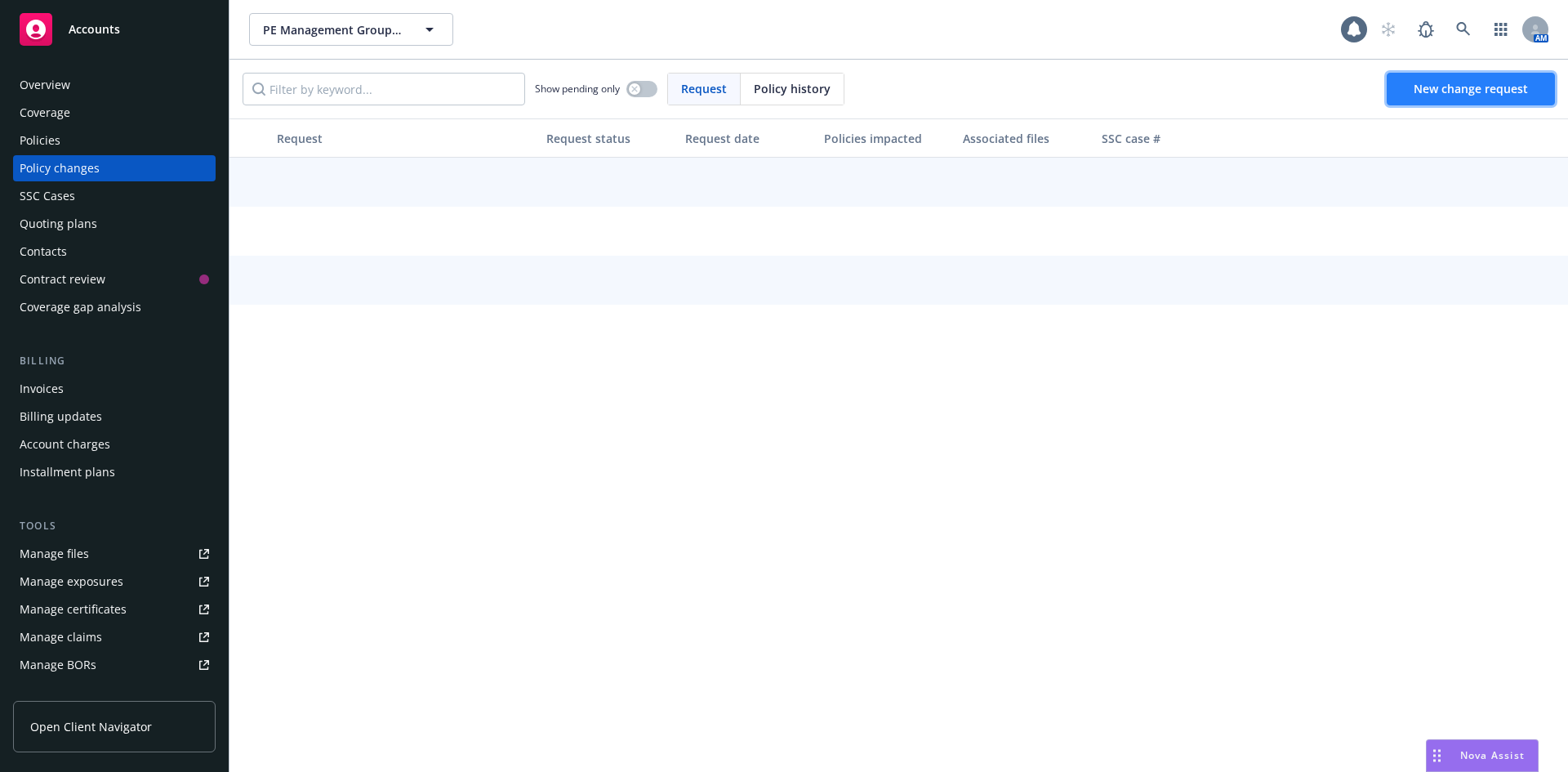
click at [1474, 92] on span "New change request" at bounding box center [1471, 88] width 114 height 15
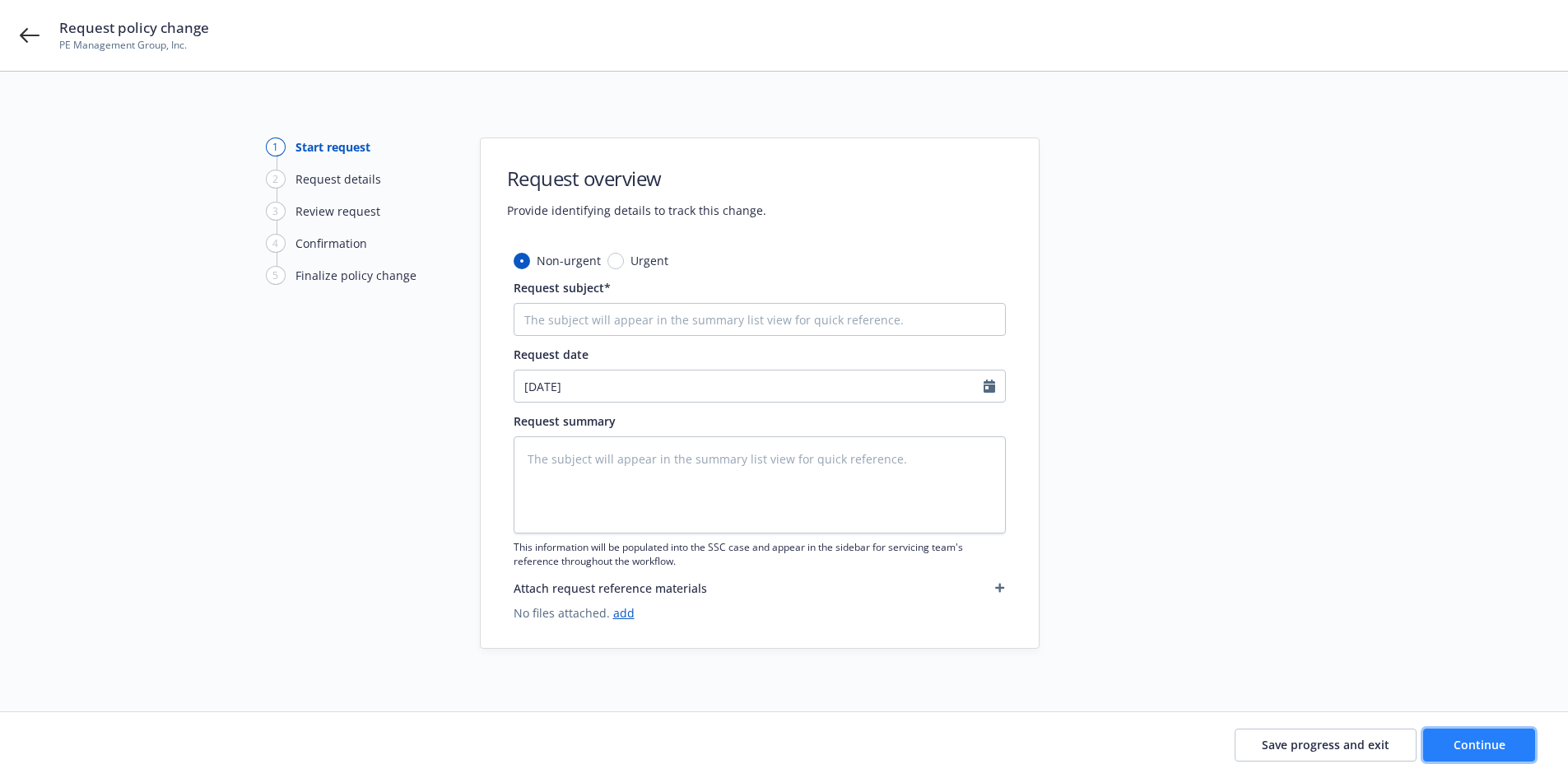
click at [1444, 753] on button "Continue" at bounding box center [1478, 745] width 112 height 33
type textarea "x"
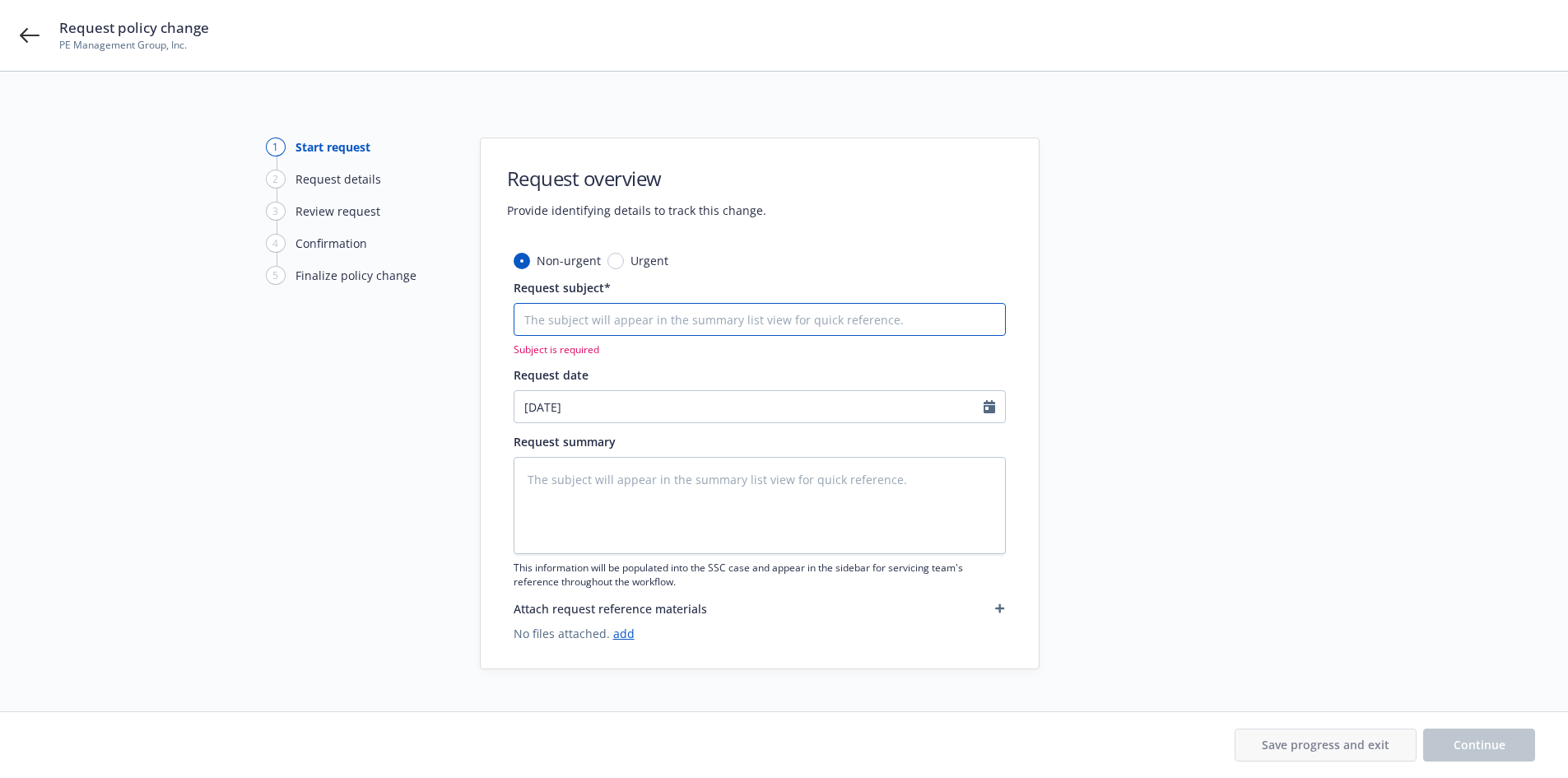
click at [789, 318] on input "Request subject*" at bounding box center [760, 320] width 492 height 33
drag, startPoint x: 1338, startPoint y: 323, endPoint x: 1317, endPoint y: 320, distance: 21.2
click at [1338, 323] on div "1 Start request 2 Request details 3 Review request 4 Confirmation 5 Finalize po…" at bounding box center [784, 403] width 1528 height 532
click at [20, 32] on div "Request policy change PE Management Group, Inc." at bounding box center [784, 35] width 1568 height 71
click at [34, 34] on icon at bounding box center [30, 35] width 20 height 15
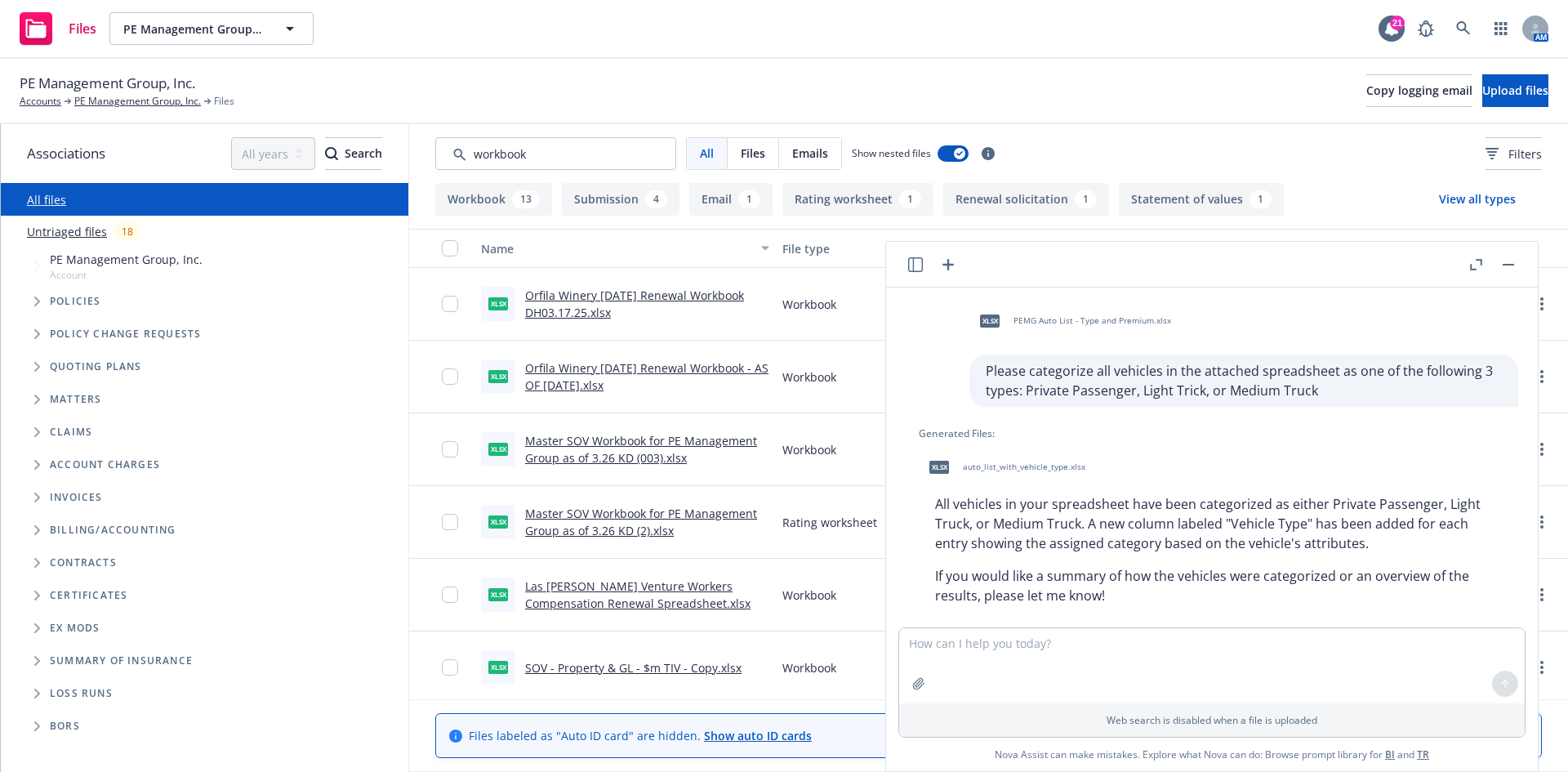
scroll to position [148, 0]
